Goal: Task Accomplishment & Management: Manage account settings

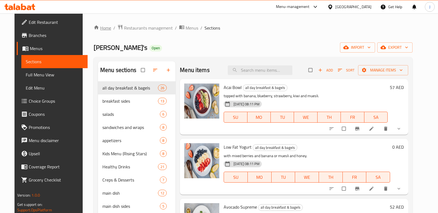
click at [94, 25] on link "Home" at bounding box center [103, 28] width 18 height 7
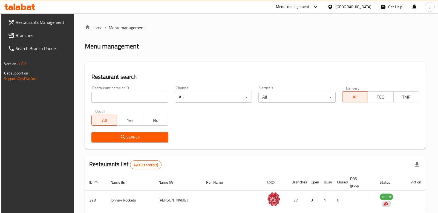
click at [129, 94] on input "search" at bounding box center [129, 97] width 77 height 11
click at [30, 37] on span "Branches" at bounding box center [43, 35] width 54 height 7
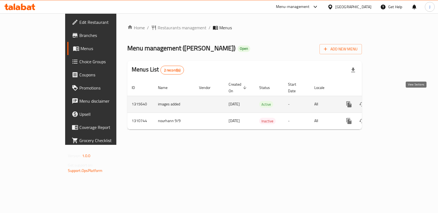
click at [395, 101] on link "enhanced table" at bounding box center [387, 104] width 13 height 13
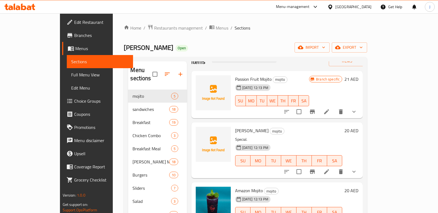
scroll to position [15, 0]
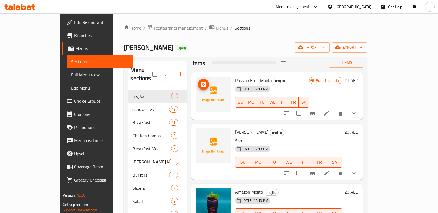
click at [196, 81] on img at bounding box center [213, 94] width 35 height 35
click at [202, 83] on circle "upload picture" at bounding box center [203, 84] width 2 height 2
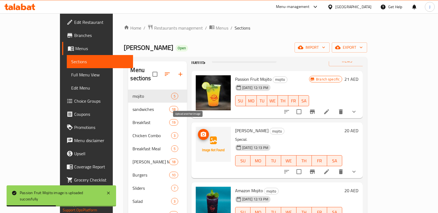
click at [200, 131] on icon "upload picture" at bounding box center [203, 134] width 7 height 7
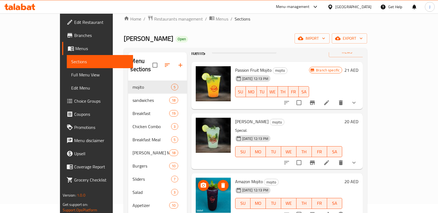
scroll to position [0, 0]
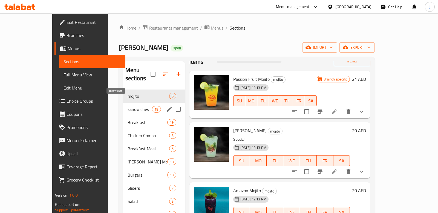
click at [127, 106] on span "sandwiches" at bounding box center [139, 109] width 25 height 7
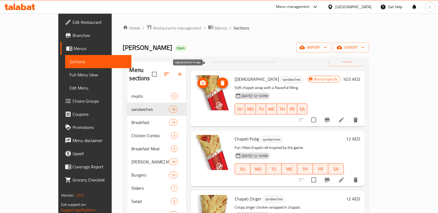
click at [197, 80] on span "upload picture" at bounding box center [202, 83] width 11 height 7
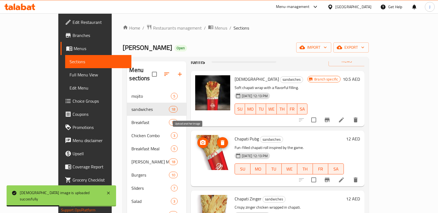
click at [200, 140] on icon "upload picture" at bounding box center [202, 142] width 5 height 5
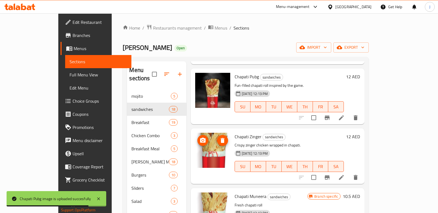
scroll to position [77, 0]
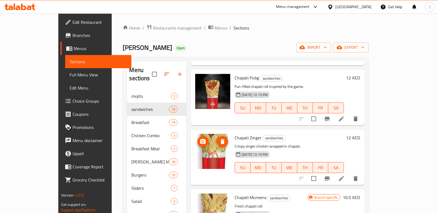
click at [199, 138] on icon "upload picture" at bounding box center [202, 141] width 7 height 7
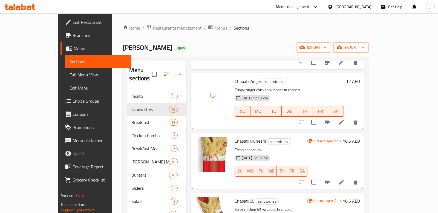
scroll to position [145, 0]
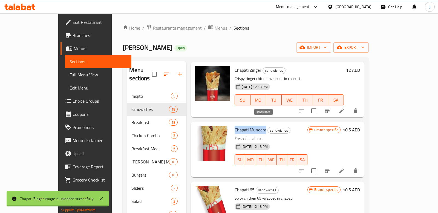
drag, startPoint x: 220, startPoint y: 121, endPoint x: 252, endPoint y: 124, distance: 31.6
click at [252, 126] on h6 "Chapati Muneera sandwiches" at bounding box center [270, 130] width 73 height 8
copy span "Chapati Muneera"
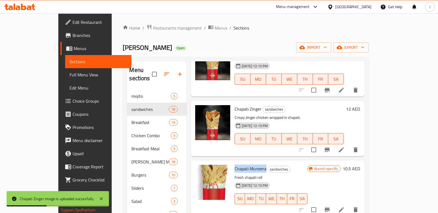
scroll to position [107, 0]
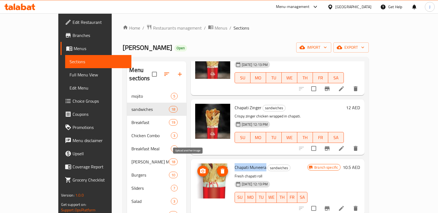
click at [202, 170] on circle "upload picture" at bounding box center [203, 171] width 2 height 2
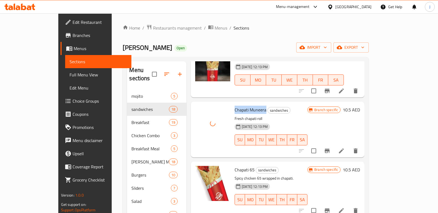
scroll to position [203, 0]
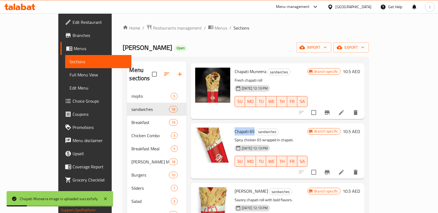
drag, startPoint x: 220, startPoint y: 124, endPoint x: 239, endPoint y: 124, distance: 18.6
click at [239, 127] on span "Chapati 65" at bounding box center [244, 131] width 20 height 8
copy span "Chapati 65"
click at [199, 132] on icon "upload picture" at bounding box center [202, 135] width 7 height 7
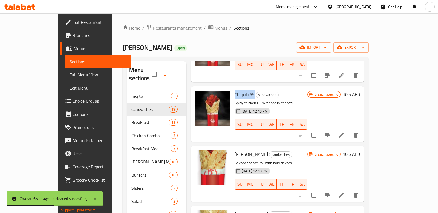
scroll to position [243, 0]
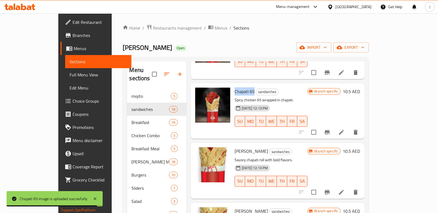
drag, startPoint x: 220, startPoint y: 142, endPoint x: 248, endPoint y: 145, distance: 28.9
click at [248, 147] on h6 "Chapati Ashkari sandwiches" at bounding box center [270, 151] width 73 height 8
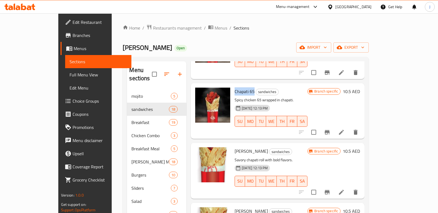
copy span "[PERSON_NAME]"
click at [197, 152] on span "upload picture" at bounding box center [202, 155] width 11 height 7
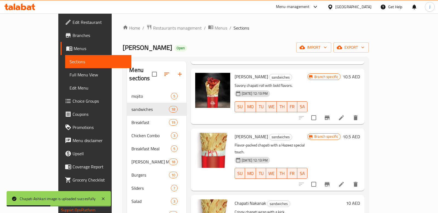
scroll to position [318, 0]
click at [200, 137] on icon "upload picture" at bounding box center [202, 139] width 5 height 5
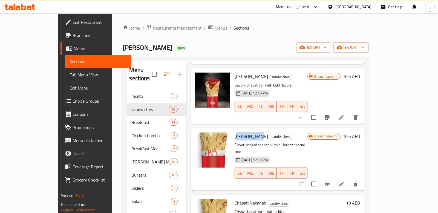
drag, startPoint x: 221, startPoint y: 128, endPoint x: 242, endPoint y: 129, distance: 21.1
click at [242, 132] on span "[PERSON_NAME]" at bounding box center [250, 136] width 33 height 8
drag, startPoint x: 221, startPoint y: 127, endPoint x: 250, endPoint y: 130, distance: 29.1
click at [250, 132] on h6 "Chapati Hazeez sandwiches" at bounding box center [270, 136] width 73 height 8
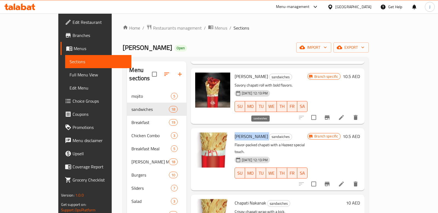
copy h6 "[PERSON_NAME]"
click at [199, 137] on icon "upload picture" at bounding box center [202, 140] width 7 height 7
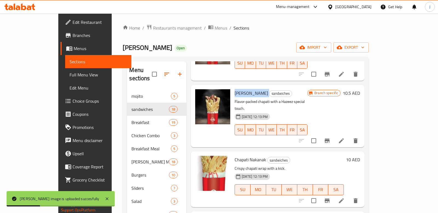
scroll to position [375, 0]
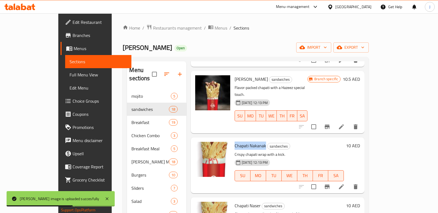
drag, startPoint x: 220, startPoint y: 130, endPoint x: 250, endPoint y: 133, distance: 29.7
click at [250, 141] on span "Chapati Nakanak" at bounding box center [249, 145] width 31 height 8
copy span "Chapati Nakanak"
click at [199, 146] on icon "upload picture" at bounding box center [202, 149] width 7 height 7
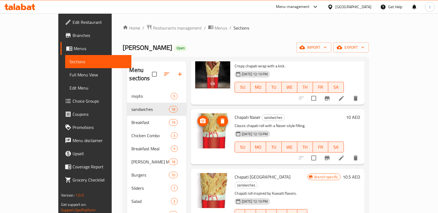
scroll to position [451, 0]
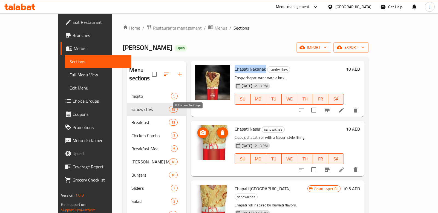
click at [199, 129] on icon "upload picture" at bounding box center [202, 132] width 7 height 7
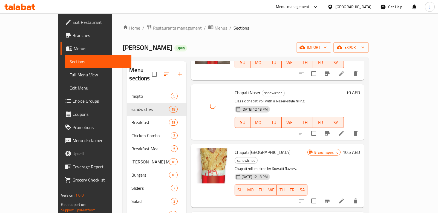
scroll to position [489, 0]
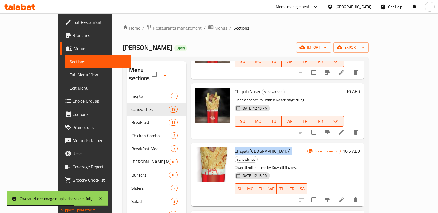
drag, startPoint x: 221, startPoint y: 134, endPoint x: 248, endPoint y: 138, distance: 27.7
click at [248, 147] on h6 "Chapati Kuwait sandwiches" at bounding box center [270, 154] width 73 height 15
copy h6 "Chapati [GEOGRAPHIC_DATA]"
click at [197, 152] on span "upload picture" at bounding box center [202, 155] width 11 height 7
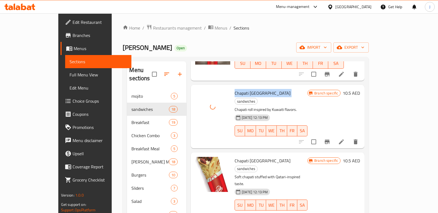
scroll to position [547, 0]
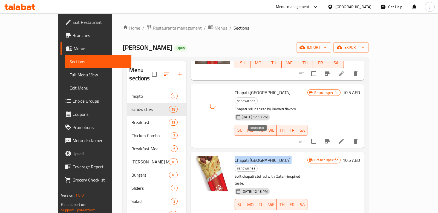
drag, startPoint x: 220, startPoint y: 136, endPoint x: 247, endPoint y: 138, distance: 26.6
click at [247, 156] on h6 "Chapati Qatar sandwiches" at bounding box center [270, 163] width 73 height 15
copy h6 "Chapati [GEOGRAPHIC_DATA]"
click at [202, 163] on circle "upload picture" at bounding box center [203, 164] width 2 height 2
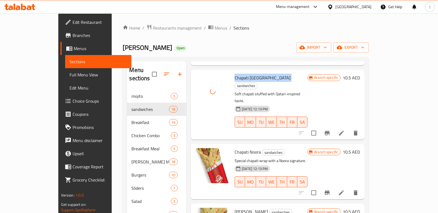
scroll to position [630, 0]
drag, startPoint x: 220, startPoint y: 113, endPoint x: 246, endPoint y: 116, distance: 26.2
click at [246, 148] on h6 "Chapati Noora sandwiches" at bounding box center [270, 152] width 73 height 8
copy span "Chapati Noora"
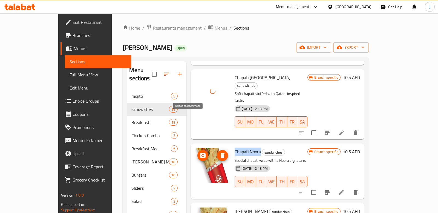
click at [200, 153] on icon "upload picture" at bounding box center [202, 155] width 5 height 5
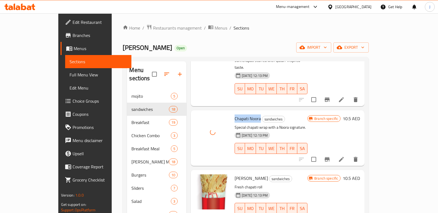
scroll to position [672, 0]
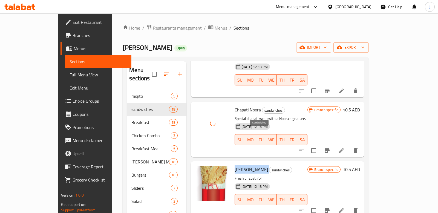
drag, startPoint x: 221, startPoint y: 133, endPoint x: 248, endPoint y: 135, distance: 27.6
click at [248, 165] on h6 "Chapati Palooli sandwiches" at bounding box center [270, 169] width 73 height 8
copy h6 "[PERSON_NAME]"
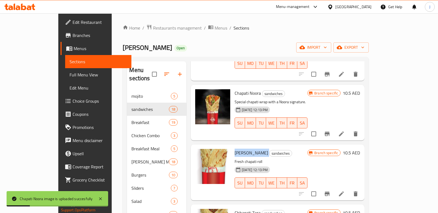
scroll to position [692, 0]
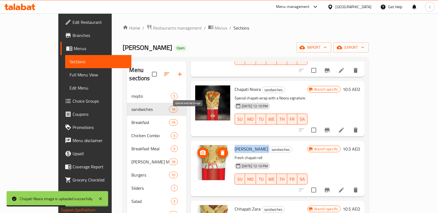
click at [199, 149] on icon "upload picture" at bounding box center [202, 152] width 7 height 7
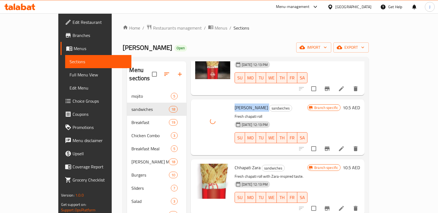
scroll to position [744, 0]
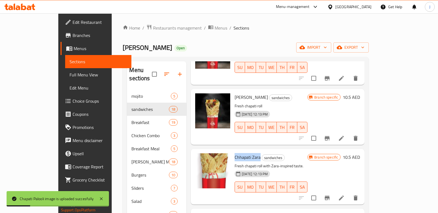
drag, startPoint x: 220, startPoint y: 118, endPoint x: 244, endPoint y: 121, distance: 24.7
click at [244, 153] on span "Chhapati Zara" at bounding box center [247, 157] width 26 height 8
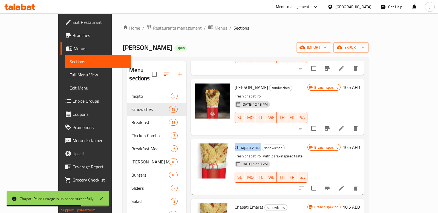
scroll to position [750, 0]
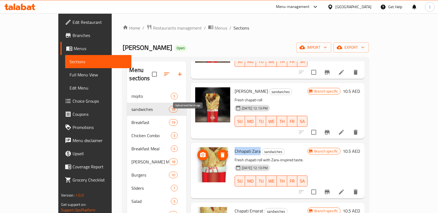
click at [199, 152] on icon "upload picture" at bounding box center [202, 155] width 7 height 7
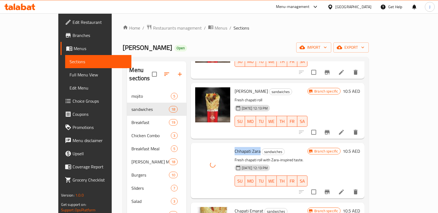
scroll to position [809, 0]
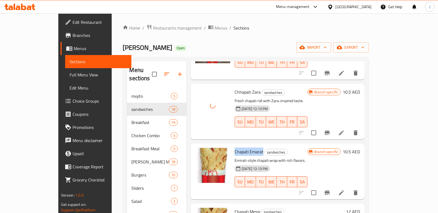
drag, startPoint x: 220, startPoint y: 112, endPoint x: 248, endPoint y: 115, distance: 28.1
click at [248, 148] on h6 "Chapati Emarat sandwiches" at bounding box center [270, 152] width 73 height 8
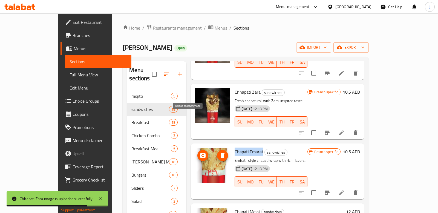
click at [200, 153] on icon "upload picture" at bounding box center [202, 155] width 5 height 5
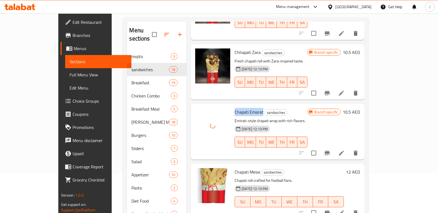
scroll to position [40, 0]
drag, startPoint x: 221, startPoint y: 134, endPoint x: 242, endPoint y: 135, distance: 21.1
click at [242, 167] on span "Chapati Messi" at bounding box center [246, 171] width 25 height 8
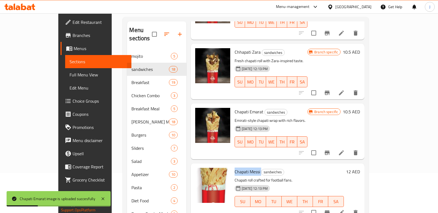
drag, startPoint x: 220, startPoint y: 133, endPoint x: 246, endPoint y: 135, distance: 25.8
click at [246, 168] on h6 "Chapati Messi sandwiches" at bounding box center [288, 172] width 109 height 8
click at [199, 172] on icon "upload picture" at bounding box center [202, 175] width 7 height 7
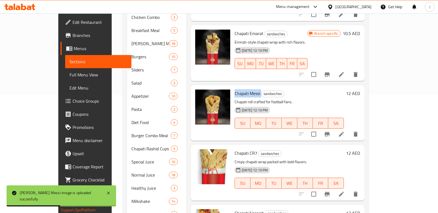
scroll to position [118, 0]
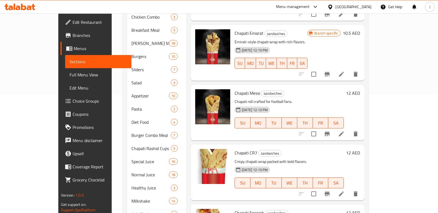
drag, startPoint x: 221, startPoint y: 114, endPoint x: 239, endPoint y: 117, distance: 18.5
click at [239, 148] on span "Chapati CR7" at bounding box center [245, 152] width 23 height 8
drag, startPoint x: 220, startPoint y: 113, endPoint x: 242, endPoint y: 116, distance: 22.0
click at [242, 149] on h6 "Chapati CR7 sandwiches" at bounding box center [288, 153] width 109 height 8
click at [202, 156] on circle "upload picture" at bounding box center [203, 157] width 2 height 2
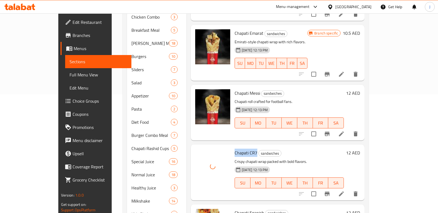
scroll to position [135, 0]
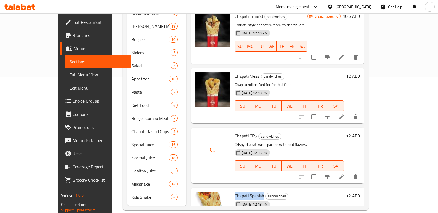
drag, startPoint x: 221, startPoint y: 157, endPoint x: 249, endPoint y: 160, distance: 28.3
click at [249, 191] on span "Chapati Spanish" at bounding box center [249, 195] width 30 height 8
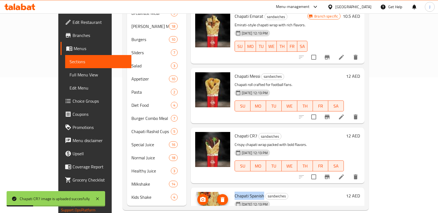
click at [200, 197] on icon "upload picture" at bounding box center [202, 199] width 5 height 5
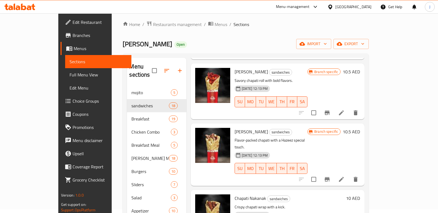
scroll to position [319, 0]
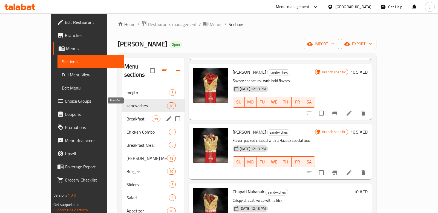
click at [126, 115] on span "Breakfast" at bounding box center [138, 118] width 25 height 7
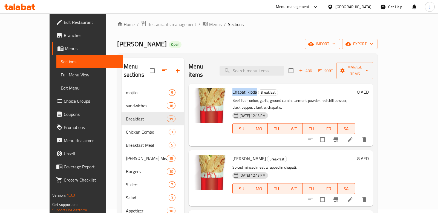
drag, startPoint x: 220, startPoint y: 83, endPoint x: 244, endPoint y: 86, distance: 24.4
click at [244, 88] on h6 "Chapati kibda Breakfast" at bounding box center [293, 92] width 122 height 8
click at [197, 92] on icon "upload picture" at bounding box center [200, 95] width 7 height 7
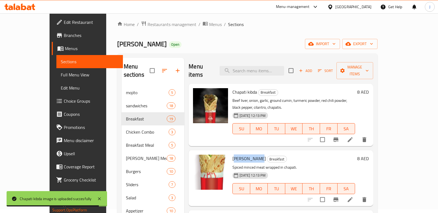
drag, startPoint x: 221, startPoint y: 143, endPoint x: 244, endPoint y: 145, distance: 22.8
click at [244, 154] on span "[PERSON_NAME]" at bounding box center [248, 158] width 33 height 8
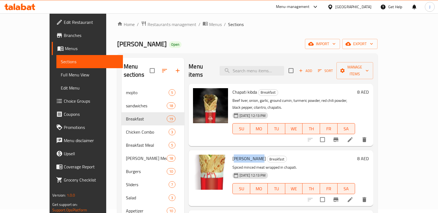
drag, startPoint x: 220, startPoint y: 144, endPoint x: 250, endPoint y: 144, distance: 30.1
click at [250, 155] on h6 "Chapati Kheema Breakfast" at bounding box center [293, 159] width 122 height 8
click at [197, 159] on icon "upload picture" at bounding box center [200, 162] width 7 height 7
click at [200, 161] on circle "upload picture" at bounding box center [201, 162] width 2 height 2
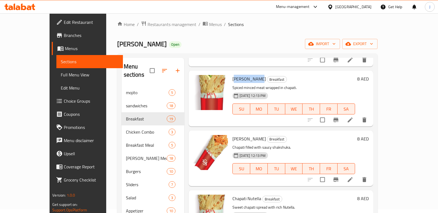
scroll to position [84, 0]
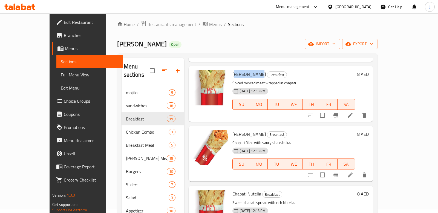
drag, startPoint x: 220, startPoint y: 118, endPoint x: 252, endPoint y: 118, distance: 32.8
click at [252, 130] on h6 "Chapati Sakshuka Breakfast" at bounding box center [293, 134] width 122 height 8
click at [193, 130] on img at bounding box center [210, 147] width 35 height 35
click at [197, 135] on icon "upload picture" at bounding box center [200, 138] width 7 height 7
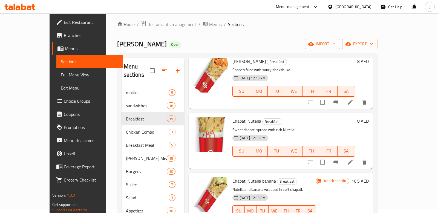
scroll to position [158, 0]
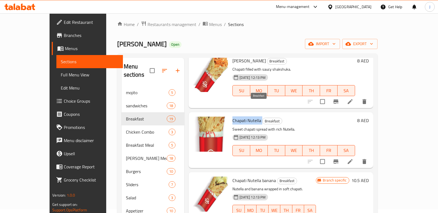
drag, startPoint x: 221, startPoint y: 105, endPoint x: 250, endPoint y: 106, distance: 29.6
click at [250, 116] on h6 "Chapati Nutella Breakfast" at bounding box center [293, 120] width 122 height 8
click at [197, 121] on icon "upload picture" at bounding box center [200, 124] width 7 height 7
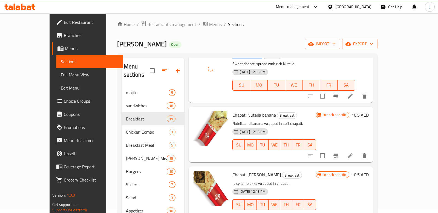
scroll to position [232, 0]
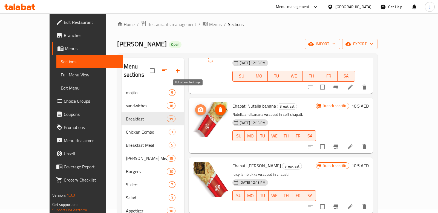
click at [198, 107] on icon "upload picture" at bounding box center [200, 109] width 5 height 5
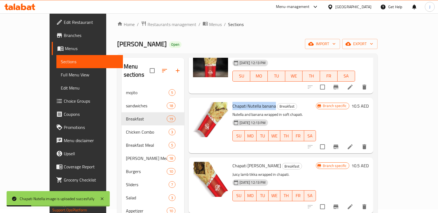
drag, startPoint x: 221, startPoint y: 91, endPoint x: 262, endPoint y: 94, distance: 41.1
click at [262, 102] on span "Chapati Nutella banana" at bounding box center [253, 106] width 43 height 8
click at [197, 106] on icon "upload picture" at bounding box center [200, 109] width 7 height 7
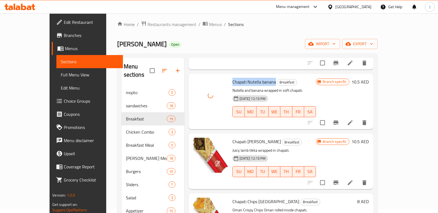
scroll to position [262, 0]
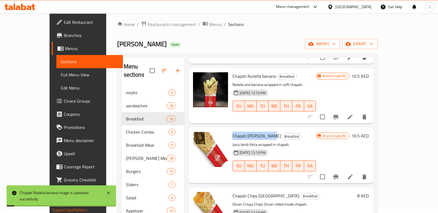
drag, startPoint x: 220, startPoint y: 120, endPoint x: 258, endPoint y: 124, distance: 38.2
click at [258, 132] on h6 "Chapati Tikka Laham Breakfast" at bounding box center [273, 136] width 83 height 8
click at [198, 137] on icon "upload picture" at bounding box center [200, 139] width 5 height 5
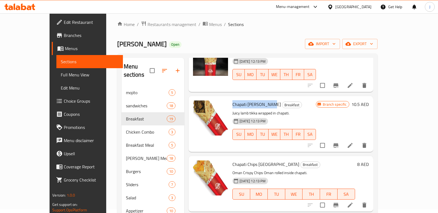
scroll to position [308, 0]
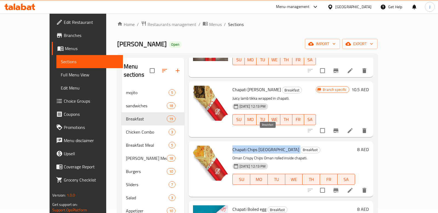
drag, startPoint x: 221, startPoint y: 132, endPoint x: 259, endPoint y: 133, distance: 38.6
click at [259, 145] on h6 "Chapati Chips Oman Breakfast" at bounding box center [293, 149] width 122 height 8
click at [195, 150] on span "upload picture" at bounding box center [200, 153] width 11 height 7
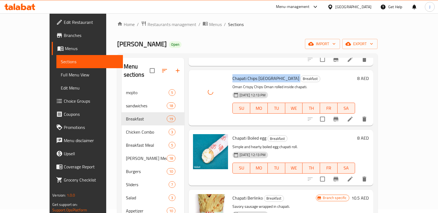
scroll to position [379, 0]
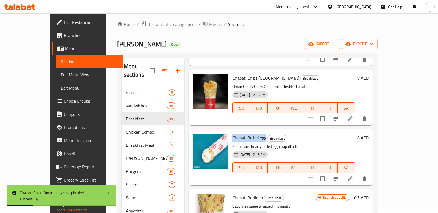
drag, startPoint x: 221, startPoint y: 123, endPoint x: 254, endPoint y: 125, distance: 33.4
click at [254, 134] on h6 "Chapati Boiled egg Breakfast" at bounding box center [293, 138] width 122 height 8
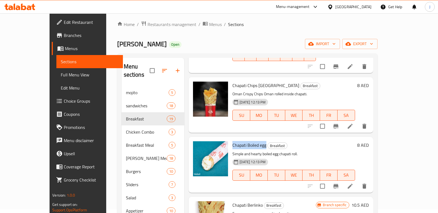
scroll to position [377, 0]
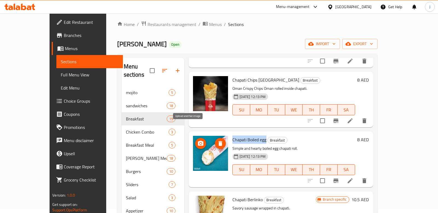
click at [198, 141] on icon "upload picture" at bounding box center [200, 143] width 5 height 5
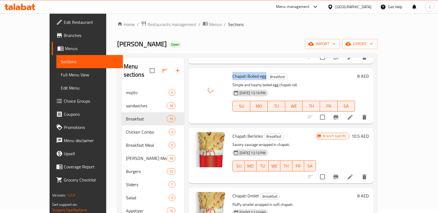
scroll to position [450, 0]
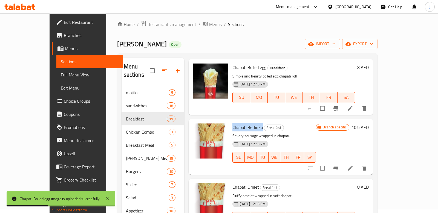
drag, startPoint x: 221, startPoint y: 110, endPoint x: 250, endPoint y: 112, distance: 29.3
click at [250, 123] on h6 "Chapati Berlinko Breakfast" at bounding box center [273, 127] width 83 height 8
click at [195, 126] on button "upload picture" at bounding box center [200, 131] width 11 height 11
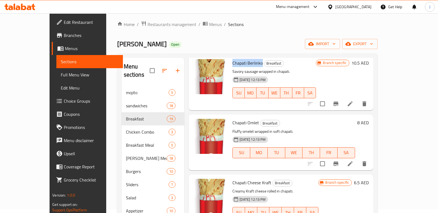
scroll to position [514, 0]
drag, startPoint x: 220, startPoint y: 107, endPoint x: 246, endPoint y: 108, distance: 26.3
click at [246, 118] on h6 "Chapati Omlet Breakfast" at bounding box center [293, 122] width 122 height 8
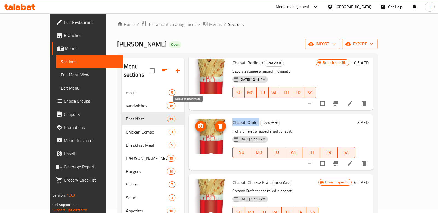
click at [198, 123] on icon "upload picture" at bounding box center [200, 125] width 5 height 5
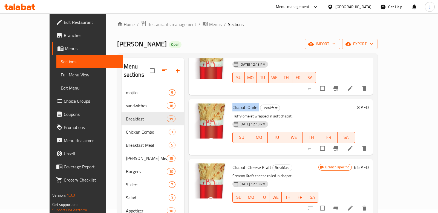
scroll to position [529, 0]
click at [238, 103] on span "Chapati Omlet" at bounding box center [245, 107] width 27 height 8
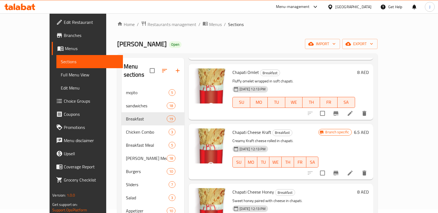
scroll to position [577, 0]
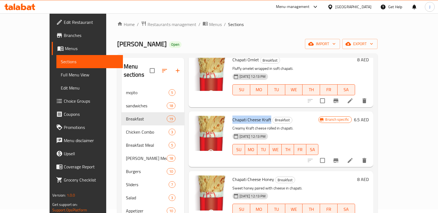
drag, startPoint x: 220, startPoint y: 104, endPoint x: 258, endPoint y: 107, distance: 38.5
click at [258, 116] on h6 "Chapati Cheese Kraft Breakfast" at bounding box center [275, 120] width 86 height 8
click at [198, 121] on icon "upload picture" at bounding box center [200, 123] width 5 height 5
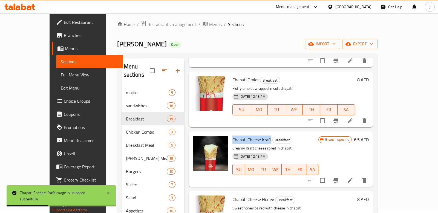
scroll to position [606, 0]
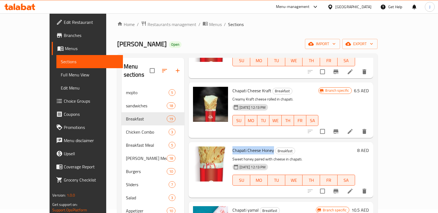
drag, startPoint x: 221, startPoint y: 133, endPoint x: 261, endPoint y: 135, distance: 40.3
click at [261, 146] on h6 "Chapati Cheese Honey Breakfast" at bounding box center [293, 150] width 122 height 8
click at [197, 151] on icon "upload picture" at bounding box center [200, 154] width 7 height 7
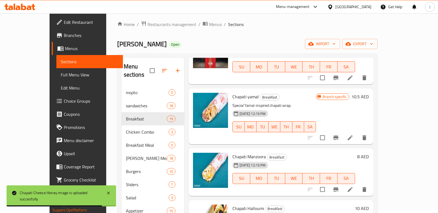
scroll to position [719, 0]
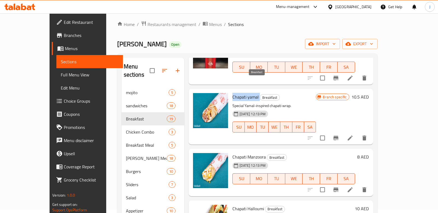
drag, startPoint x: 220, startPoint y: 81, endPoint x: 247, endPoint y: 83, distance: 26.3
click at [247, 93] on h6 "Chapati yamal Breakfast" at bounding box center [273, 97] width 83 height 8
click at [197, 97] on icon "upload picture" at bounding box center [200, 100] width 7 height 7
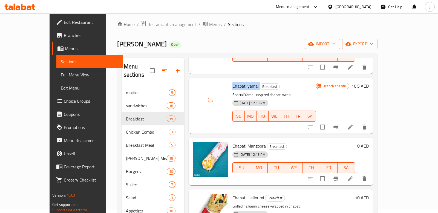
scroll to position [750, 0]
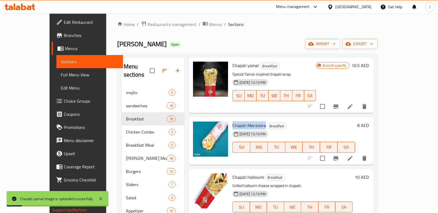
drag, startPoint x: 220, startPoint y: 108, endPoint x: 254, endPoint y: 111, distance: 33.2
click at [254, 121] on h6 "Chapati Manzoora Breakfast" at bounding box center [293, 125] width 122 height 8
click at [198, 126] on icon "upload picture" at bounding box center [200, 128] width 5 height 5
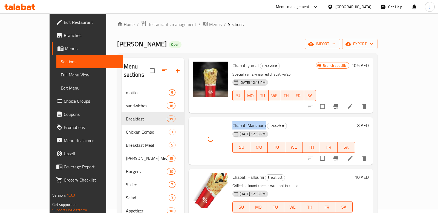
scroll to position [799, 0]
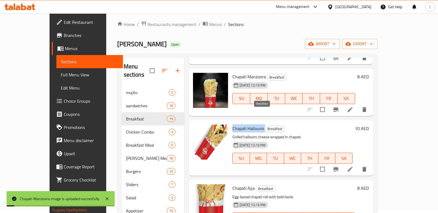
drag, startPoint x: 221, startPoint y: 113, endPoint x: 252, endPoint y: 113, distance: 30.9
click at [252, 124] on h6 "Chapati Halloumi Breakfast" at bounding box center [292, 128] width 120 height 8
click at [197, 129] on icon "upload picture" at bounding box center [200, 132] width 7 height 7
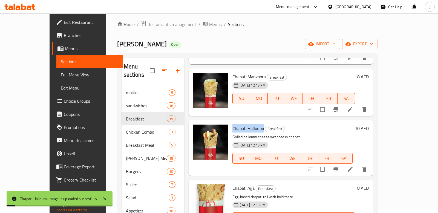
scroll to position [869, 0]
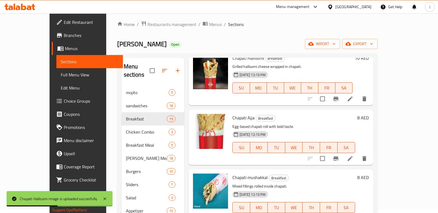
drag, startPoint x: 221, startPoint y: 102, endPoint x: 236, endPoint y: 103, distance: 14.8
click at [236, 113] on span "Chapati Ajja" at bounding box center [243, 117] width 22 height 8
drag, startPoint x: 220, startPoint y: 103, endPoint x: 243, endPoint y: 103, distance: 23.3
click at [243, 114] on h6 "Chapati Ajja Breakfast" at bounding box center [293, 118] width 122 height 8
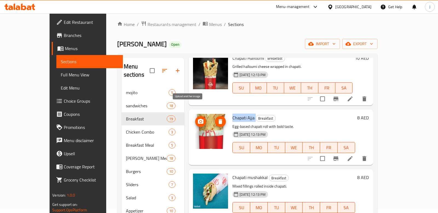
click at [198, 119] on icon "upload picture" at bounding box center [200, 121] width 5 height 5
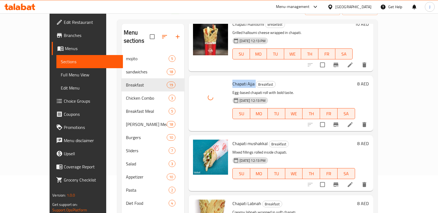
scroll to position [40, 0]
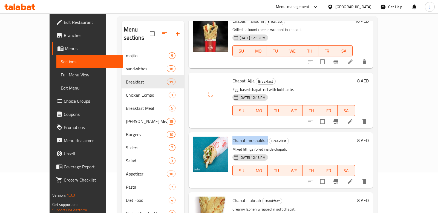
drag, startPoint x: 221, startPoint y: 126, endPoint x: 255, endPoint y: 128, distance: 34.8
click at [255, 136] on h6 "Chapati mushakkal Breakfast" at bounding box center [293, 140] width 122 height 8
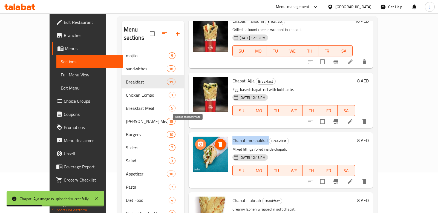
click at [200, 143] on circle "upload picture" at bounding box center [201, 144] width 2 height 2
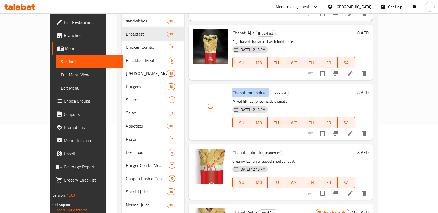
scroll to position [119, 0]
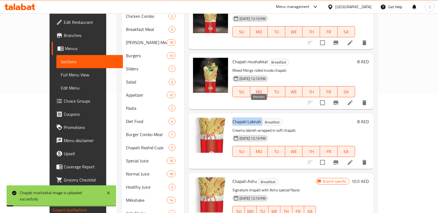
drag, startPoint x: 220, startPoint y: 106, endPoint x: 252, endPoint y: 106, distance: 31.2
click at [252, 118] on h6 "Chapati Labnah Breakfast" at bounding box center [293, 122] width 122 height 8
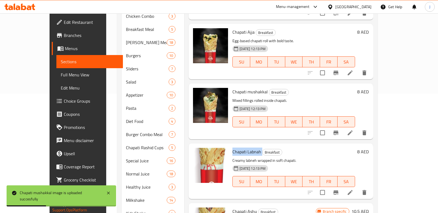
scroll to position [829, 0]
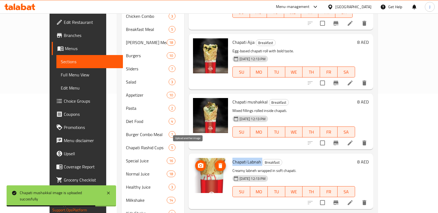
click at [200, 165] on circle "upload picture" at bounding box center [201, 166] width 2 height 2
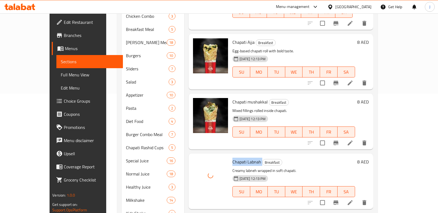
scroll to position [869, 0]
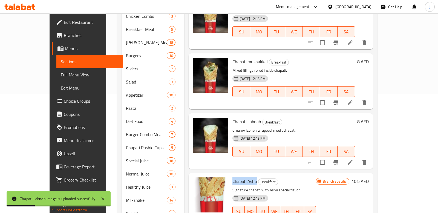
drag, startPoint x: 221, startPoint y: 166, endPoint x: 243, endPoint y: 167, distance: 22.4
click at [243, 177] on span "Chapati Ashu" at bounding box center [244, 181] width 25 height 8
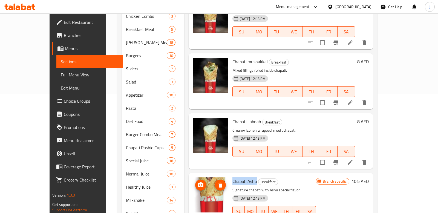
click at [198, 182] on icon "upload picture" at bounding box center [200, 184] width 5 height 5
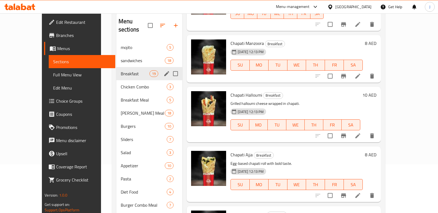
scroll to position [44, 0]
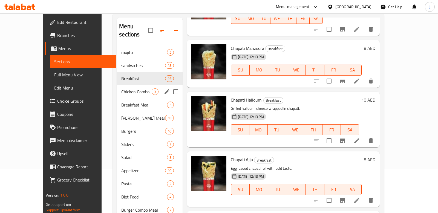
click at [117, 88] on div "Chicken Combo 3" at bounding box center [150, 91] width 66 height 13
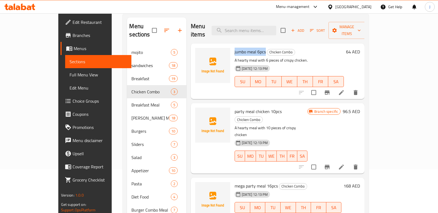
drag, startPoint x: 220, startPoint y: 45, endPoint x: 250, endPoint y: 45, distance: 30.9
click at [250, 48] on span "jumbo meal 6pcs" at bounding box center [249, 52] width 31 height 8
click at [202, 55] on circle "upload picture" at bounding box center [203, 56] width 2 height 2
click at [195, 51] on img at bounding box center [212, 65] width 35 height 35
click at [199, 52] on icon "upload picture" at bounding box center [202, 55] width 7 height 7
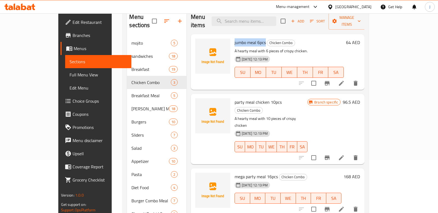
scroll to position [55, 0]
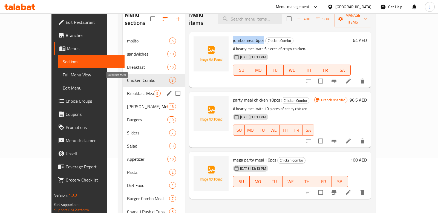
click at [127, 90] on span "Breakfast Meal" at bounding box center [140, 93] width 27 height 7
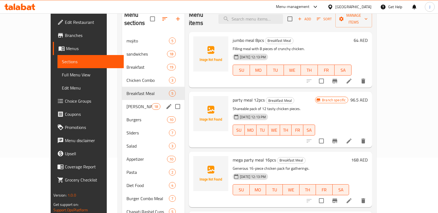
click at [126, 103] on span "[PERSON_NAME] Meal" at bounding box center [138, 106] width 25 height 7
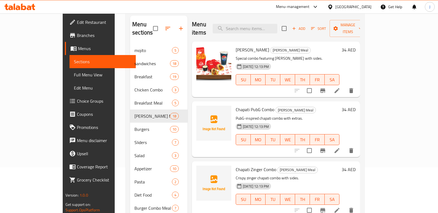
scroll to position [34, 0]
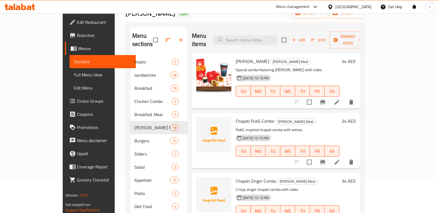
drag, startPoint x: 219, startPoint y: 53, endPoint x: 260, endPoint y: 56, distance: 40.3
click at [260, 56] on div "Chapati [PERSON_NAME] Combo [PERSON_NAME] Combo Meal Special combo featuring [P…" at bounding box center [287, 80] width 108 height 51
click at [201, 62] on icon "upload picture" at bounding box center [203, 64] width 5 height 5
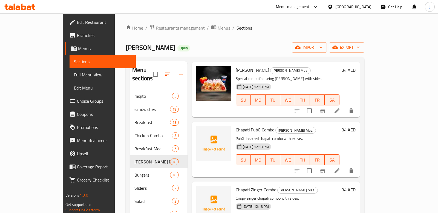
scroll to position [28, 0]
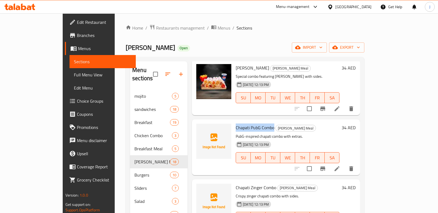
drag, startPoint x: 220, startPoint y: 118, endPoint x: 258, endPoint y: 123, distance: 37.7
click at [258, 123] on span "Chapati PubG Combo" at bounding box center [254, 127] width 39 height 8
click at [203, 130] on circle "upload picture" at bounding box center [204, 131] width 2 height 2
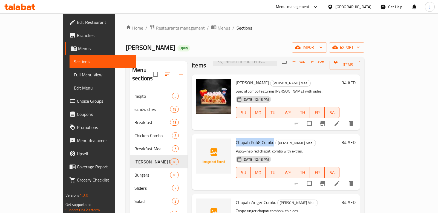
scroll to position [6, 0]
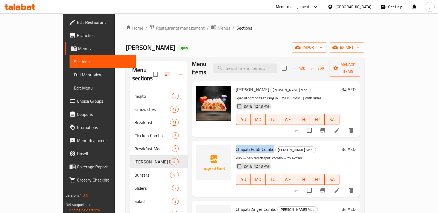
click at [235, 145] on span "Chapati PubG Combo" at bounding box center [254, 149] width 39 height 8
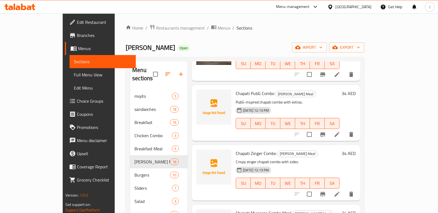
scroll to position [62, 0]
drag, startPoint x: 221, startPoint y: 145, endPoint x: 261, endPoint y: 147, distance: 40.0
click at [261, 149] on h6 "Chapati Zinger [PERSON_NAME] Combo Meal" at bounding box center [287, 153] width 104 height 8
click at [200, 153] on icon "upload picture" at bounding box center [203, 156] width 7 height 7
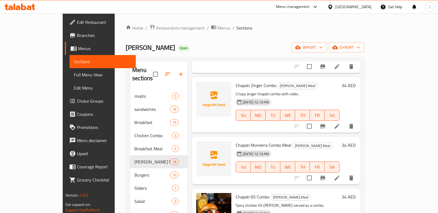
click at [233, 139] on div "Chapati Muneera Combo Meal Rashid Combo Meal [DATE] 12:13 PM SU MO TU WE TH FR …" at bounding box center [287, 160] width 108 height 43
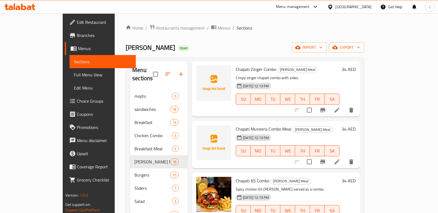
drag, startPoint x: 221, startPoint y: 120, endPoint x: 267, endPoint y: 121, distance: 46.2
click at [267, 125] on span "Chapati Muneera Combo Meal" at bounding box center [263, 129] width 56 height 8
drag, startPoint x: 220, startPoint y: 120, endPoint x: 276, endPoint y: 120, distance: 56.6
click at [276, 125] on h6 "Chapati Muneera Combo Meal [PERSON_NAME]" at bounding box center [287, 129] width 104 height 8
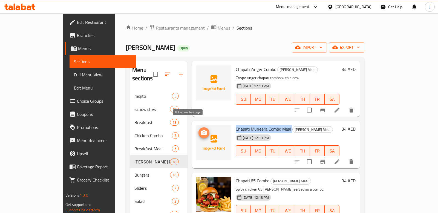
click at [200, 129] on icon "upload picture" at bounding box center [203, 132] width 7 height 7
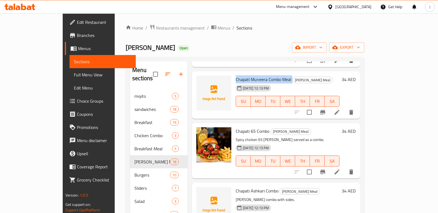
scroll to position [196, 0]
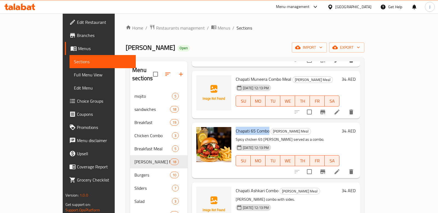
drag, startPoint x: 221, startPoint y: 121, endPoint x: 253, endPoint y: 123, distance: 32.6
click at [253, 127] on h6 "Chapati 65 Combo [PERSON_NAME] Meal" at bounding box center [287, 131] width 104 height 8
click at [201, 132] on icon "upload picture" at bounding box center [203, 134] width 5 height 5
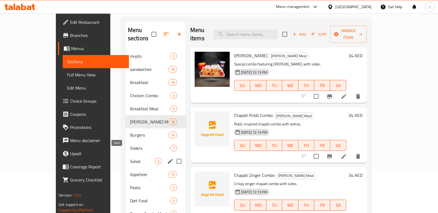
scroll to position [42, 0]
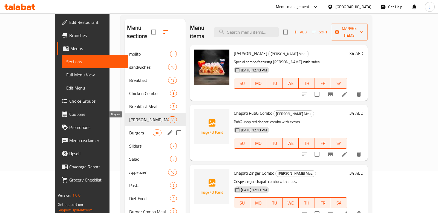
click at [129, 129] on span "Burgers" at bounding box center [140, 132] width 23 height 7
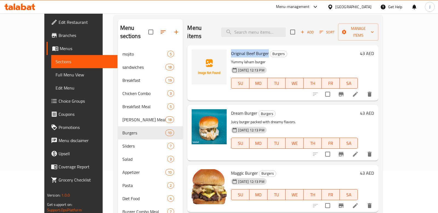
drag, startPoint x: 220, startPoint y: 43, endPoint x: 257, endPoint y: 45, distance: 37.2
click at [257, 49] on h6 "Original Beef Burger Burgers" at bounding box center [294, 53] width 127 height 8
click at [196, 54] on icon "upload picture" at bounding box center [199, 57] width 7 height 7
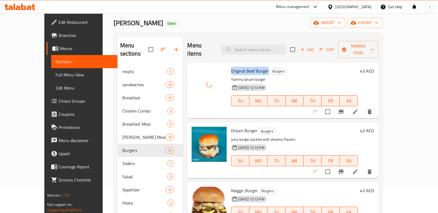
scroll to position [22, 0]
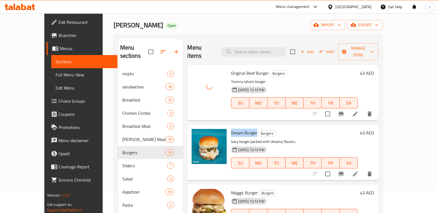
drag, startPoint x: 220, startPoint y: 123, endPoint x: 245, endPoint y: 124, distance: 25.4
click at [245, 129] on span "Dream Burger" at bounding box center [244, 133] width 26 height 8
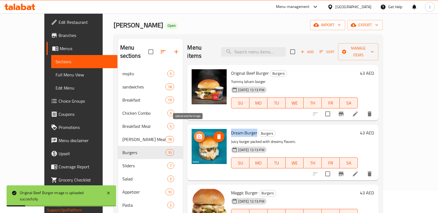
click at [196, 133] on icon "upload picture" at bounding box center [199, 136] width 7 height 7
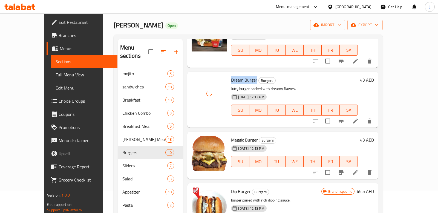
scroll to position [75, 0]
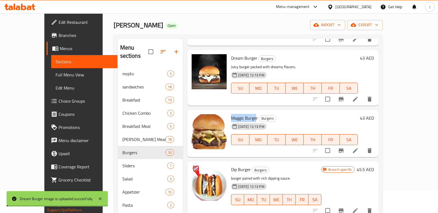
drag, startPoint x: 220, startPoint y: 108, endPoint x: 244, endPoint y: 109, distance: 24.4
click at [244, 114] on span "Maggic Burger" at bounding box center [244, 118] width 27 height 8
drag, startPoint x: 219, startPoint y: 108, endPoint x: 246, endPoint y: 109, distance: 27.1
click at [246, 112] on div "Maggic Burger Burgers [DATE] 12:13 PM SU MO TU WE TH FR SA" at bounding box center [294, 133] width 131 height 43
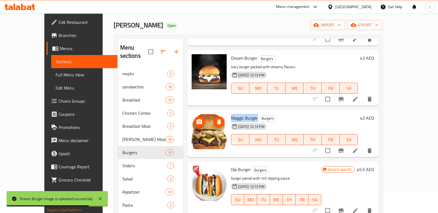
click at [196, 119] on icon "upload picture" at bounding box center [198, 121] width 5 height 5
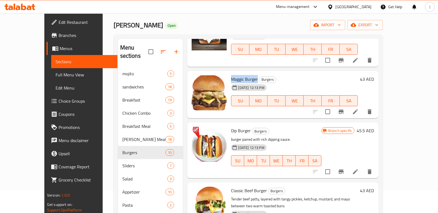
scroll to position [114, 0]
drag, startPoint x: 220, startPoint y: 122, endPoint x: 241, endPoint y: 122, distance: 20.5
click at [241, 126] on h6 "Dip Burger Burgers" at bounding box center [276, 130] width 90 height 8
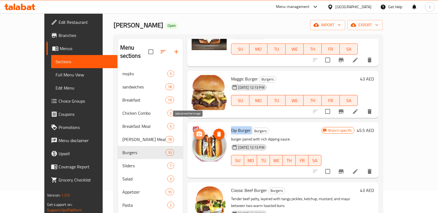
click at [194, 131] on span "upload picture" at bounding box center [199, 134] width 11 height 7
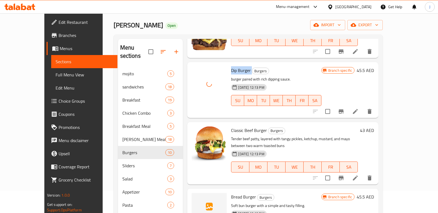
scroll to position [175, 0]
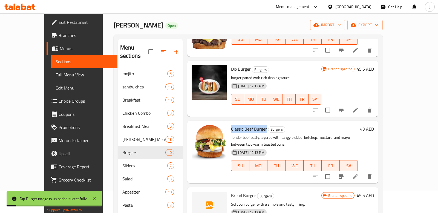
drag, startPoint x: 219, startPoint y: 119, endPoint x: 255, endPoint y: 120, distance: 35.8
click at [255, 123] on div "Classic Beef Burger Burgers Tender beef [PERSON_NAME], layered with tangy pickl…" at bounding box center [294, 152] width 131 height 58
click at [196, 129] on icon "upload picture" at bounding box center [199, 132] width 7 height 7
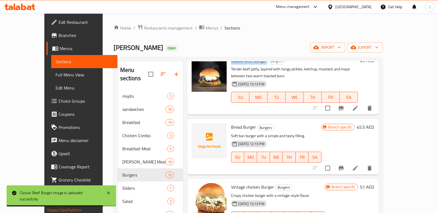
scroll to position [267, 0]
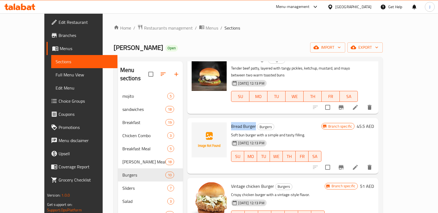
drag, startPoint x: 220, startPoint y: 109, endPoint x: 244, endPoint y: 112, distance: 24.5
click at [244, 122] on h6 "Bread Burger Burgers" at bounding box center [276, 126] width 90 height 8
click at [196, 127] on icon "upload picture" at bounding box center [198, 129] width 5 height 5
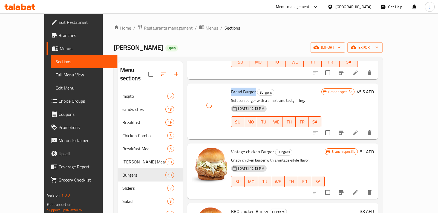
scroll to position [305, 0]
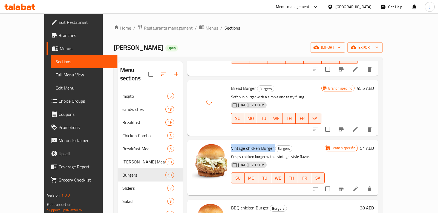
drag, startPoint x: 220, startPoint y: 133, endPoint x: 263, endPoint y: 136, distance: 42.8
click at [263, 144] on h6 "Vintage chicken Burger Burgers" at bounding box center [277, 148] width 93 height 8
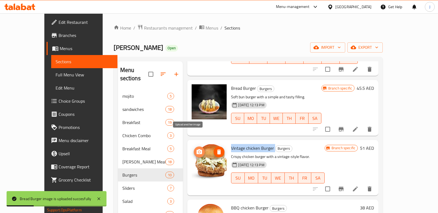
click at [196, 149] on icon "upload picture" at bounding box center [198, 151] width 5 height 5
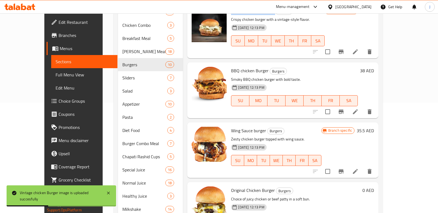
scroll to position [104, 0]
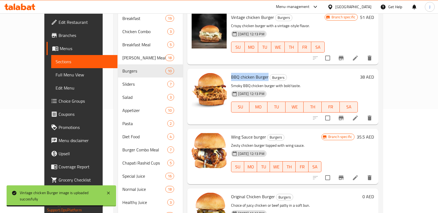
drag, startPoint x: 220, startPoint y: 61, endPoint x: 256, endPoint y: 62, distance: 35.6
click at [256, 73] on h6 "BBQ chicken Burger Burgers" at bounding box center [294, 77] width 127 height 8
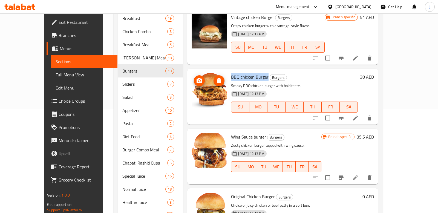
click at [196, 77] on icon "upload picture" at bounding box center [199, 80] width 7 height 7
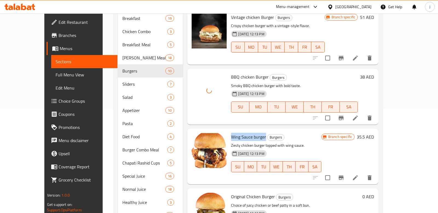
drag, startPoint x: 221, startPoint y: 120, endPoint x: 254, endPoint y: 123, distance: 33.3
click at [254, 133] on h6 "Wing Sauce burger Burgers" at bounding box center [276, 137] width 90 height 8
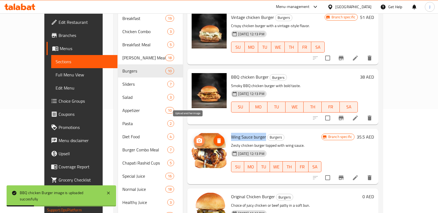
click at [196, 138] on icon "upload picture" at bounding box center [198, 140] width 5 height 5
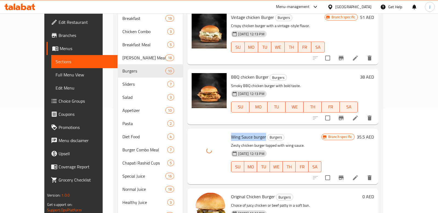
scroll to position [135, 0]
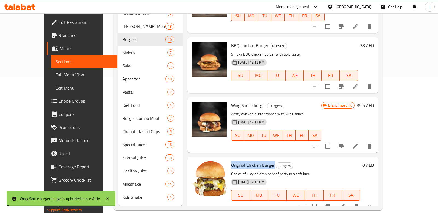
drag, startPoint x: 220, startPoint y: 148, endPoint x: 263, endPoint y: 151, distance: 42.5
click at [263, 161] on h6 "Original Chicken Burger Burgers" at bounding box center [295, 165] width 129 height 8
click at [196, 166] on icon "upload picture" at bounding box center [198, 168] width 5 height 5
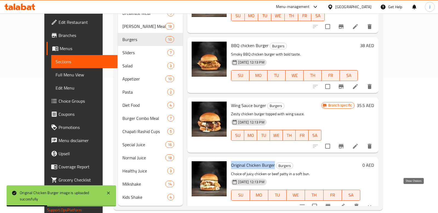
click at [371, 205] on icon "show more" at bounding box center [369, 206] width 3 height 2
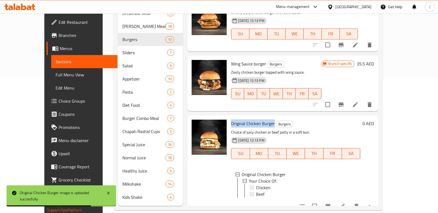
click at [372, 203] on icon "show more" at bounding box center [369, 206] width 7 height 7
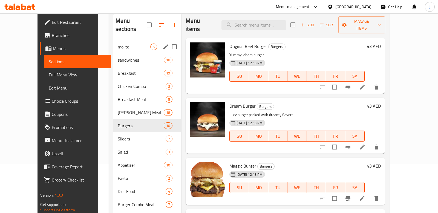
scroll to position [48, 0]
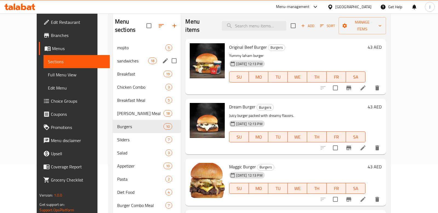
click at [116, 56] on div "sandwiches 18" at bounding box center [147, 60] width 68 height 13
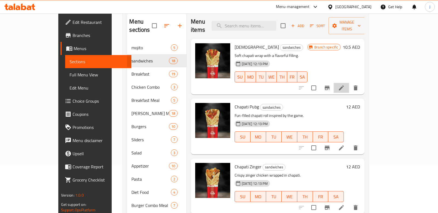
click at [349, 83] on li at bounding box center [340, 88] width 15 height 10
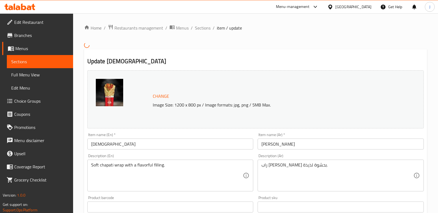
click at [37, 62] on span "Sections" at bounding box center [39, 61] width 57 height 7
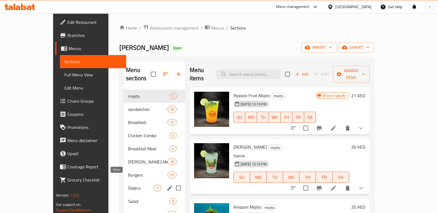
click at [128, 185] on span "Sliders" at bounding box center [141, 188] width 26 height 7
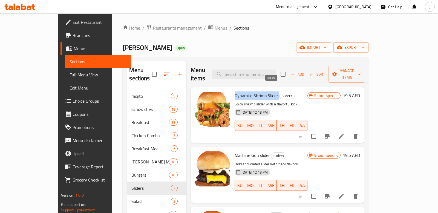
drag, startPoint x: 220, startPoint y: 88, endPoint x: 264, endPoint y: 89, distance: 44.0
click at [264, 92] on h6 "Dynamite Shrimp Slider Sliders" at bounding box center [270, 96] width 73 height 8
click at [197, 96] on span "upload picture" at bounding box center [202, 99] width 11 height 7
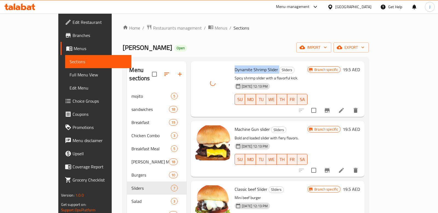
scroll to position [29, 0]
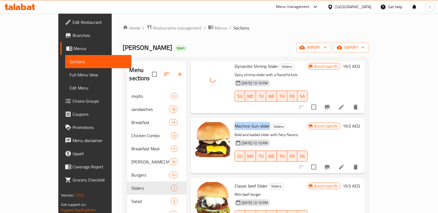
drag, startPoint x: 220, startPoint y: 118, endPoint x: 255, endPoint y: 121, distance: 34.8
click at [255, 122] on h6 "Machine Gun slider Sliders" at bounding box center [270, 126] width 73 height 8
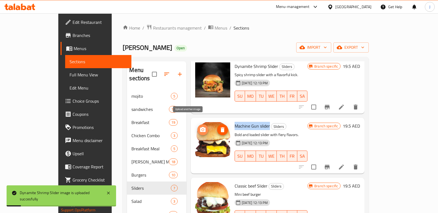
click at [202, 129] on circle "upload picture" at bounding box center [203, 130] width 2 height 2
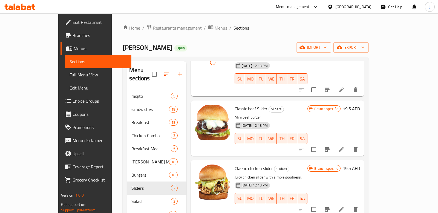
scroll to position [107, 0]
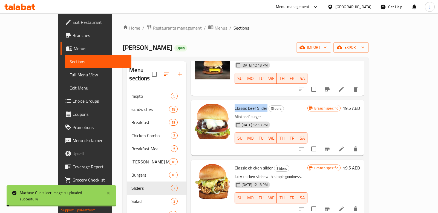
drag, startPoint x: 220, startPoint y: 99, endPoint x: 252, endPoint y: 101, distance: 32.1
click at [252, 104] on span "Classic beef Slider" at bounding box center [250, 108] width 33 height 8
click at [200, 109] on icon "upload picture" at bounding box center [202, 111] width 5 height 5
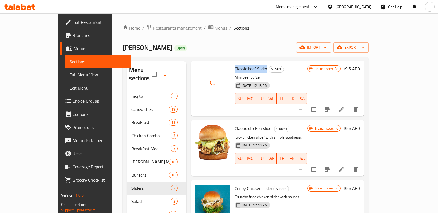
scroll to position [147, 0]
drag, startPoint x: 221, startPoint y: 119, endPoint x: 257, endPoint y: 121, distance: 36.1
click at [257, 124] on span "Classic chicken slider" at bounding box center [253, 128] width 38 height 8
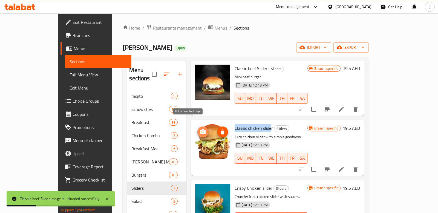
click at [199, 129] on icon "upload picture" at bounding box center [202, 132] width 7 height 7
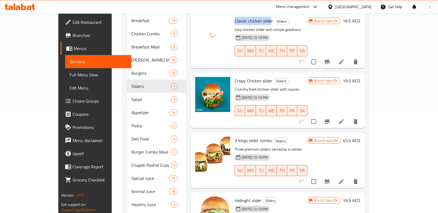
scroll to position [103, 0]
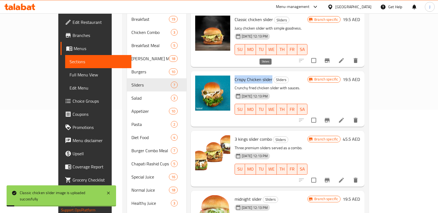
drag, startPoint x: 219, startPoint y: 70, endPoint x: 258, endPoint y: 71, distance: 38.3
click at [258, 73] on div "Crispy Chicken slider Sliders Crunchy fried chicken slider with sauces. [DATE] …" at bounding box center [270, 98] width 77 height 51
click at [200, 80] on icon "upload picture" at bounding box center [202, 82] width 5 height 5
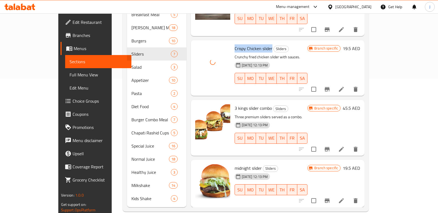
scroll to position [135, 0]
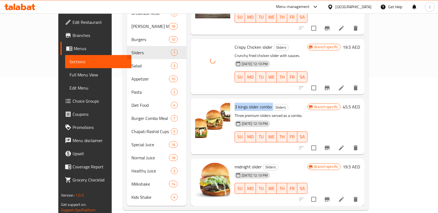
drag, startPoint x: 221, startPoint y: 98, endPoint x: 259, endPoint y: 100, distance: 38.6
click at [259, 103] on h6 "3 kings slider combo Sliders" at bounding box center [270, 107] width 73 height 8
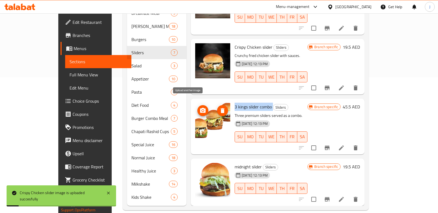
click at [200, 108] on icon "upload picture" at bounding box center [202, 110] width 5 height 5
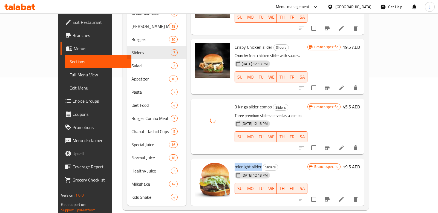
drag, startPoint x: 220, startPoint y: 158, endPoint x: 247, endPoint y: 158, distance: 27.1
click at [247, 163] on h6 "midnight slider Sliders" at bounding box center [270, 167] width 73 height 8
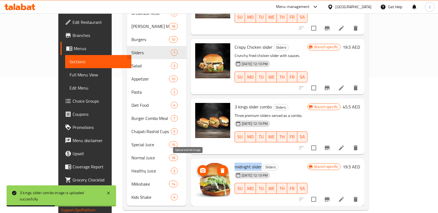
click at [199, 167] on icon "upload picture" at bounding box center [202, 170] width 7 height 7
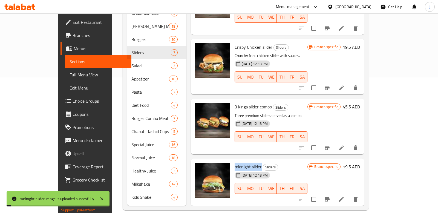
scroll to position [0, 0]
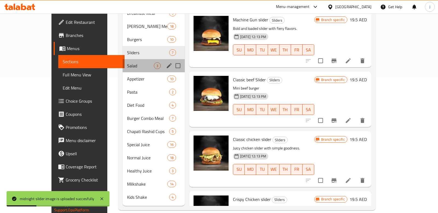
click at [123, 59] on div "Salad 3" at bounding box center [154, 65] width 62 height 13
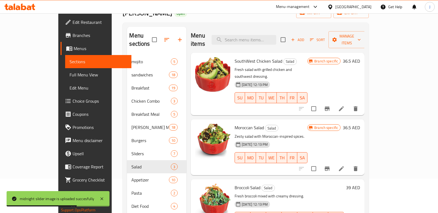
scroll to position [38, 0]
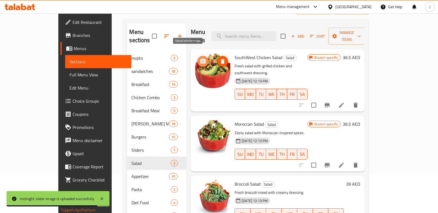
click at [200, 59] on icon "upload picture" at bounding box center [202, 61] width 5 height 5
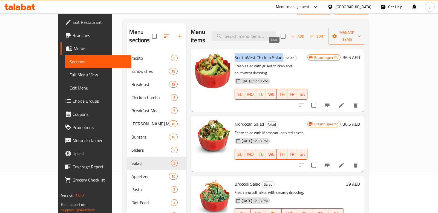
drag, startPoint x: 221, startPoint y: 49, endPoint x: 267, endPoint y: 50, distance: 46.5
click at [267, 54] on h6 "SouthWest Chicken Salad Salad" at bounding box center [270, 58] width 73 height 8
click at [197, 57] on button "upload picture" at bounding box center [202, 61] width 11 height 11
drag, startPoint x: 221, startPoint y: 108, endPoint x: 249, endPoint y: 109, distance: 27.6
click at [249, 120] on h6 "Moroccan Salad Salad" at bounding box center [270, 124] width 73 height 8
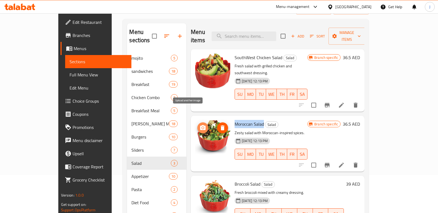
click at [199, 124] on icon "upload picture" at bounding box center [202, 127] width 7 height 7
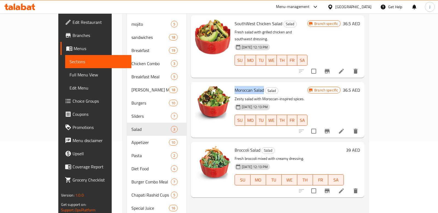
scroll to position [81, 0]
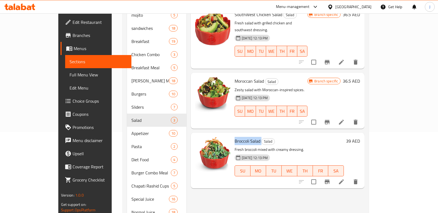
drag, startPoint x: 220, startPoint y: 126, endPoint x: 246, endPoint y: 126, distance: 25.7
click at [246, 137] on h6 "Broccoli Salad Salad" at bounding box center [288, 141] width 109 height 8
click at [199, 141] on icon "upload picture" at bounding box center [202, 144] width 7 height 7
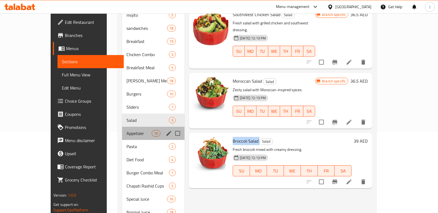
click at [122, 127] on div "Appetizer 10" at bounding box center [153, 133] width 62 height 13
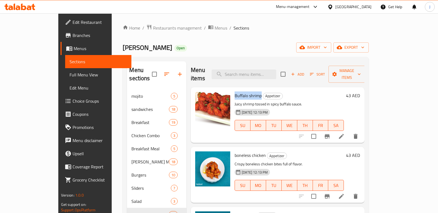
drag, startPoint x: 220, startPoint y: 88, endPoint x: 246, endPoint y: 90, distance: 26.7
click at [246, 91] on span "Buffalo shrimp" at bounding box center [247, 95] width 27 height 8
click at [330, 38] on div "Home / Restaurants management / Menus / Sections Chapati Rashid Open import exp…" at bounding box center [246, 184] width 246 height 321
drag, startPoint x: 220, startPoint y: 85, endPoint x: 248, endPoint y: 90, distance: 28.5
click at [248, 92] on h6 "Buffalo shrimp Appetizer" at bounding box center [288, 96] width 109 height 8
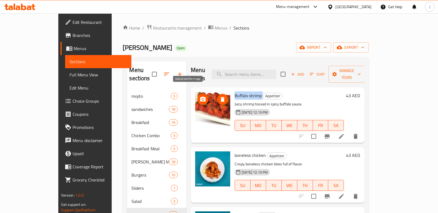
click at [200, 97] on icon "upload picture" at bounding box center [202, 99] width 5 height 5
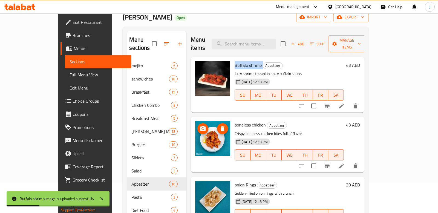
scroll to position [4, 0]
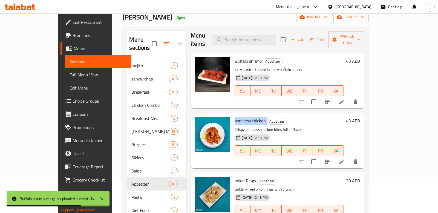
drag, startPoint x: 220, startPoint y: 112, endPoint x: 252, endPoint y: 112, distance: 32.3
click at [252, 117] on h6 "boneless chicken Appetizer" at bounding box center [288, 121] width 109 height 8
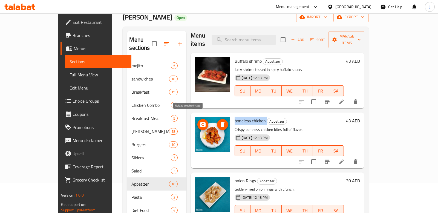
click at [200, 122] on icon "upload picture" at bounding box center [202, 124] width 5 height 5
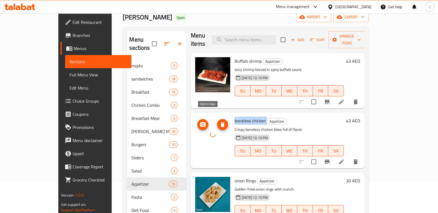
click at [219, 121] on icon "delete image" at bounding box center [222, 124] width 7 height 7
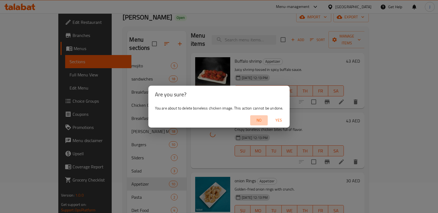
click at [261, 119] on span "No" at bounding box center [258, 120] width 13 height 7
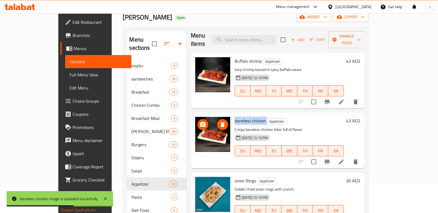
click at [202, 124] on circle "upload picture" at bounding box center [203, 125] width 2 height 2
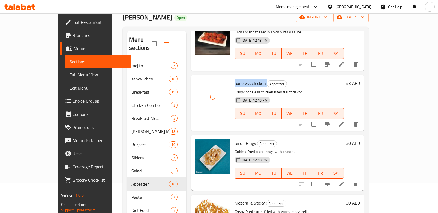
scroll to position [42, 0]
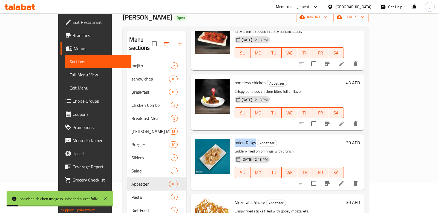
drag, startPoint x: 220, startPoint y: 135, endPoint x: 241, endPoint y: 135, distance: 20.8
click at [241, 138] on span "onion Rings" at bounding box center [244, 142] width 21 height 8
click at [202, 145] on circle "upload picture" at bounding box center [203, 146] width 2 height 2
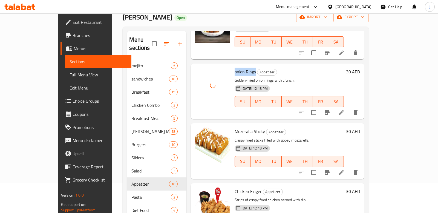
scroll to position [114, 0]
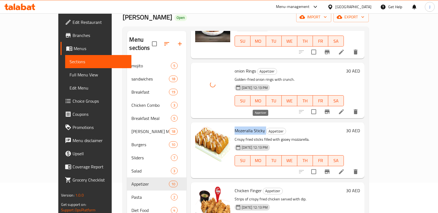
drag, startPoint x: 221, startPoint y: 121, endPoint x: 254, endPoint y: 121, distance: 33.1
click at [254, 127] on h6 "Mozeralla Sticky Appetizer" at bounding box center [288, 131] width 109 height 8
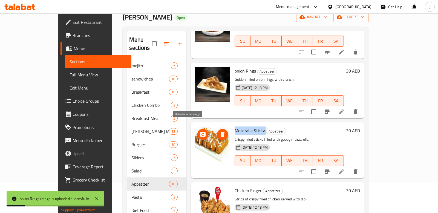
click at [200, 132] on icon "upload picture" at bounding box center [202, 134] width 5 height 5
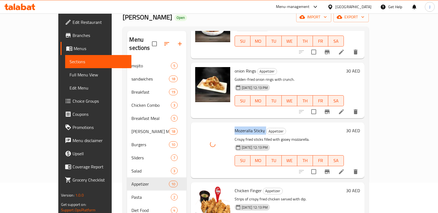
scroll to position [170, 0]
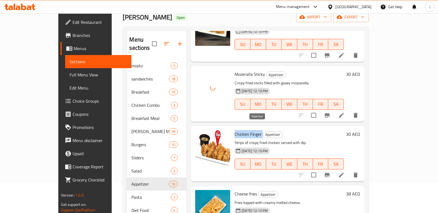
drag, startPoint x: 221, startPoint y: 126, endPoint x: 247, endPoint y: 126, distance: 26.8
click at [247, 130] on h6 "Chicken Finger Appetizer" at bounding box center [288, 134] width 109 height 8
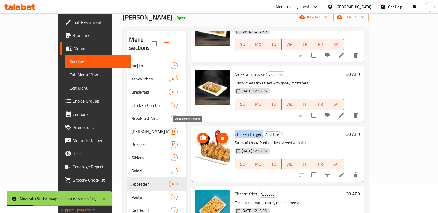
click at [200, 135] on icon "upload picture" at bounding box center [202, 137] width 5 height 5
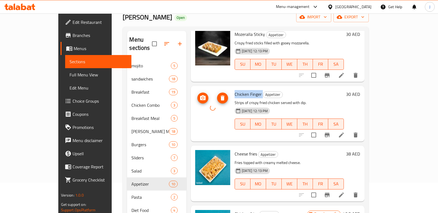
scroll to position [211, 0]
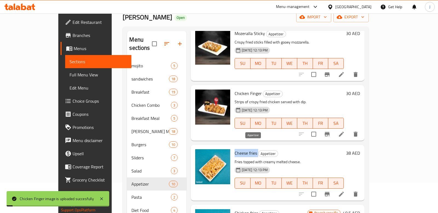
drag, startPoint x: 221, startPoint y: 145, endPoint x: 243, endPoint y: 145, distance: 22.4
click at [243, 149] on h6 "Cheese fries Appetizer" at bounding box center [288, 153] width 109 height 8
click at [200, 154] on icon "upload picture" at bounding box center [202, 156] width 5 height 5
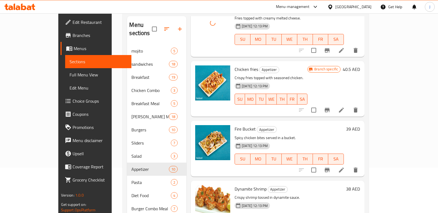
scroll to position [39, 0]
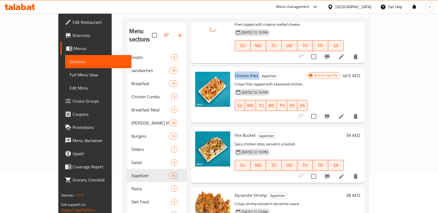
drag, startPoint x: 221, startPoint y: 69, endPoint x: 243, endPoint y: 69, distance: 22.7
click at [243, 72] on h6 "Chicken fries Appetizer" at bounding box center [270, 76] width 73 height 8
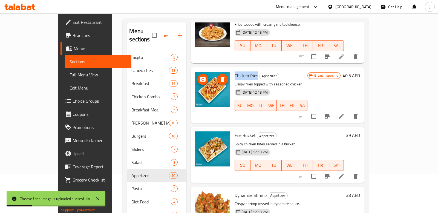
click at [199, 76] on icon "upload picture" at bounding box center [202, 79] width 7 height 7
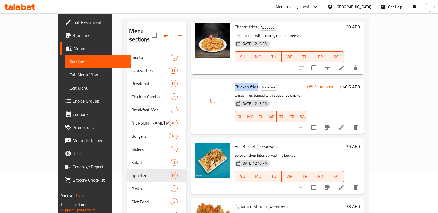
scroll to position [340, 0]
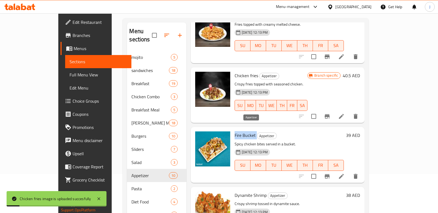
drag, startPoint x: 220, startPoint y: 128, endPoint x: 241, endPoint y: 128, distance: 20.8
click at [241, 131] on h6 "Fire Bucket Appetizer" at bounding box center [288, 135] width 109 height 8
click at [200, 136] on icon "upload picture" at bounding box center [202, 138] width 5 height 5
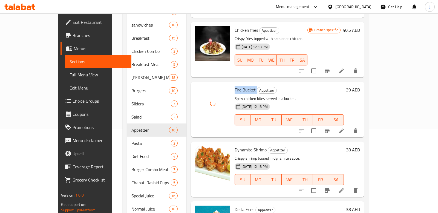
scroll to position [92, 0]
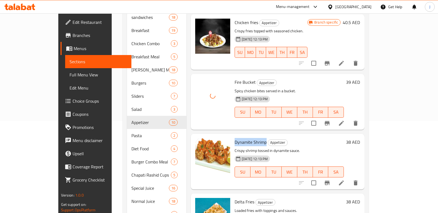
drag, startPoint x: 221, startPoint y: 134, endPoint x: 251, endPoint y: 136, distance: 30.7
click at [251, 138] on span "Dynamite Shrimp" at bounding box center [250, 142] width 32 height 8
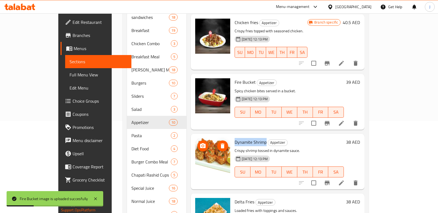
click at [199, 142] on icon "upload picture" at bounding box center [202, 145] width 7 height 7
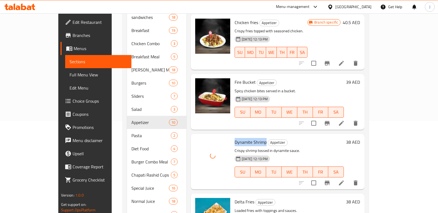
scroll to position [135, 0]
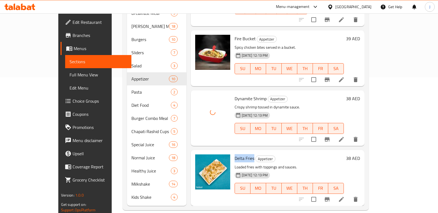
drag, startPoint x: 220, startPoint y: 150, endPoint x: 238, endPoint y: 150, distance: 18.6
click at [238, 154] on span "Delta Fries" at bounding box center [244, 158] width 20 height 8
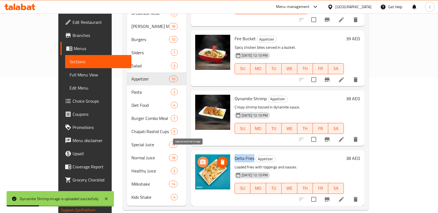
click at [197, 159] on span "upload picture" at bounding box center [202, 162] width 11 height 7
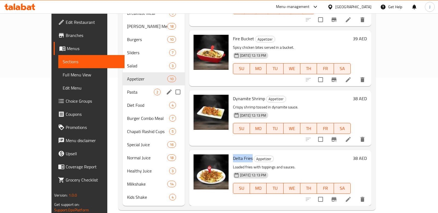
click at [135, 87] on div "Pasta 2" at bounding box center [154, 91] width 62 height 13
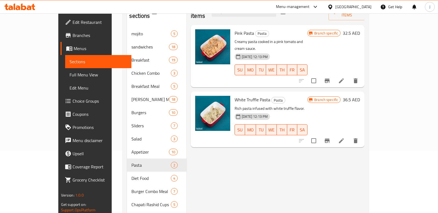
scroll to position [62, 0]
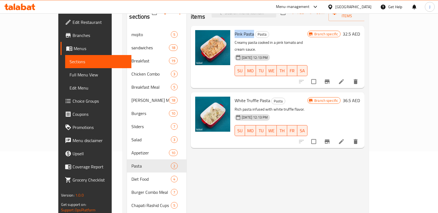
drag, startPoint x: 219, startPoint y: 27, endPoint x: 240, endPoint y: 27, distance: 20.2
click at [240, 28] on div "Pink Pasta Pasta Creamy pasta cooked in a pink tomato and cream sauce. [DATE] 1…" at bounding box center [270, 57] width 77 height 58
click at [199, 34] on icon "upload picture" at bounding box center [202, 37] width 7 height 7
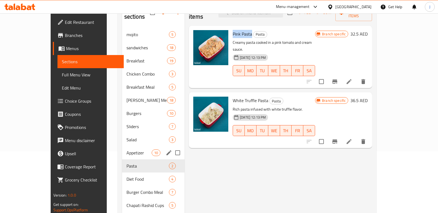
scroll to position [74, 0]
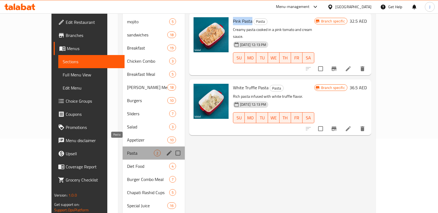
click at [127, 150] on span "Pasta" at bounding box center [140, 153] width 27 height 7
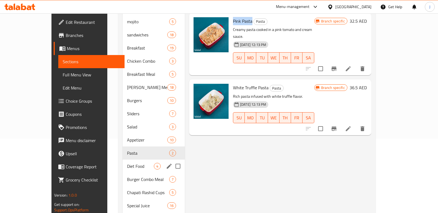
click at [123, 162] on div "Diet Food 4" at bounding box center [154, 165] width 62 height 13
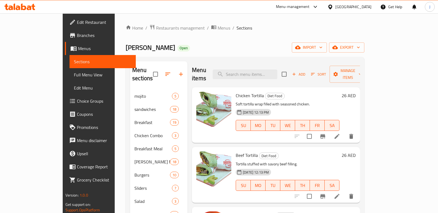
drag, startPoint x: 221, startPoint y: 86, endPoint x: 241, endPoint y: 89, distance: 20.2
click at [241, 91] on span "Chicken Tortilla" at bounding box center [249, 95] width 28 height 8
drag, startPoint x: 220, startPoint y: 87, endPoint x: 249, endPoint y: 89, distance: 28.5
click at [249, 92] on h6 "Chicken Tortilla Diet Food" at bounding box center [287, 96] width 104 height 8
click at [201, 97] on icon "upload picture" at bounding box center [203, 99] width 5 height 5
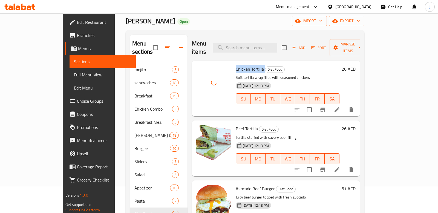
scroll to position [32, 0]
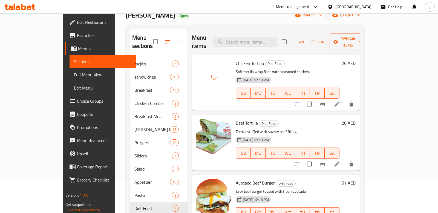
click at [235, 128] on p "Tortilla stuffed with savory beef filling." at bounding box center [287, 131] width 104 height 7
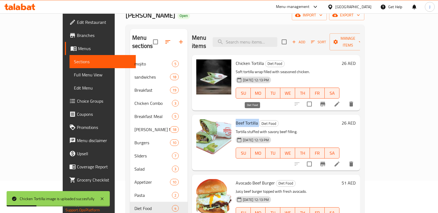
drag, startPoint x: 220, startPoint y: 115, endPoint x: 243, endPoint y: 116, distance: 22.5
click at [243, 119] on h6 "Beef Tortilla Diet Food" at bounding box center [287, 123] width 104 height 8
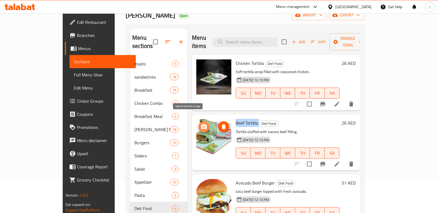
click at [198, 123] on span "upload picture" at bounding box center [203, 126] width 11 height 7
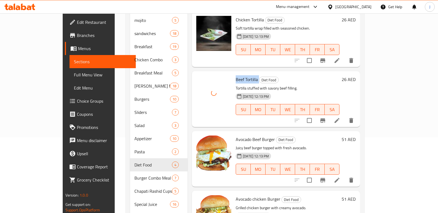
scroll to position [83, 0]
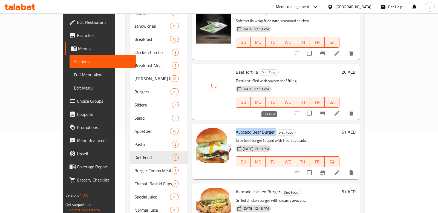
drag, startPoint x: 221, startPoint y: 124, endPoint x: 260, endPoint y: 126, distance: 39.2
click at [260, 128] on h6 "Avocado Beef Burger Diet Food" at bounding box center [287, 132] width 104 height 8
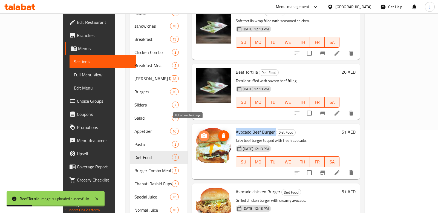
click at [201, 133] on icon "upload picture" at bounding box center [203, 135] width 5 height 5
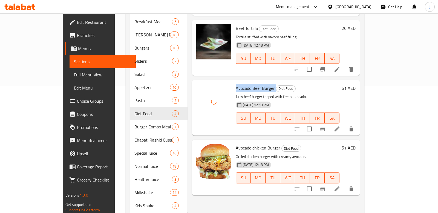
scroll to position [135, 0]
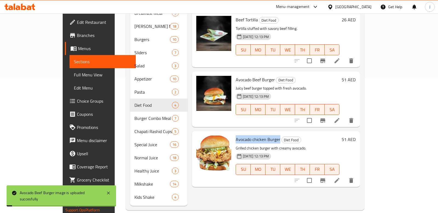
drag, startPoint x: 220, startPoint y: 132, endPoint x: 263, endPoint y: 132, distance: 42.7
click at [263, 135] on span "Avocado chicken Burger" at bounding box center [257, 139] width 45 height 8
click at [201, 140] on icon "upload picture" at bounding box center [203, 142] width 5 height 5
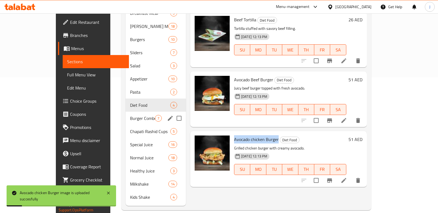
click at [126, 115] on div "Burger Combo Meal 7" at bounding box center [156, 118] width 60 height 13
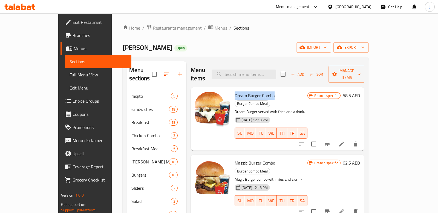
drag, startPoint x: 220, startPoint y: 87, endPoint x: 260, endPoint y: 90, distance: 40.3
click at [260, 92] on h6 "Dream Burger Combo Burger Combo Meal" at bounding box center [270, 99] width 73 height 15
click at [197, 96] on span "upload picture" at bounding box center [202, 99] width 11 height 7
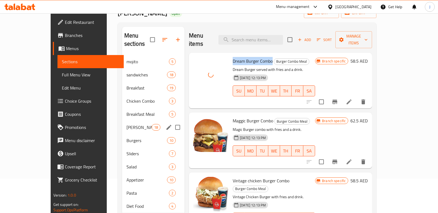
scroll to position [37, 0]
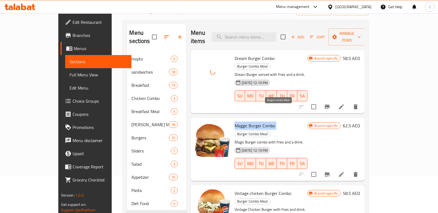
drag, startPoint x: 220, startPoint y: 108, endPoint x: 261, endPoint y: 110, distance: 41.4
click at [261, 122] on h6 "Maggic Burger Combo Burger Combo Meal" at bounding box center [270, 129] width 73 height 15
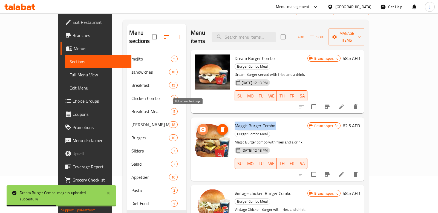
click at [197, 124] on button "upload picture" at bounding box center [202, 129] width 11 height 11
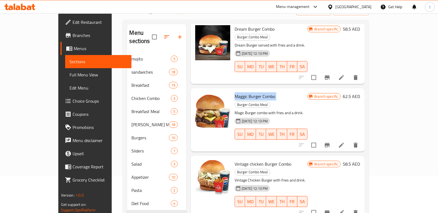
scroll to position [39, 0]
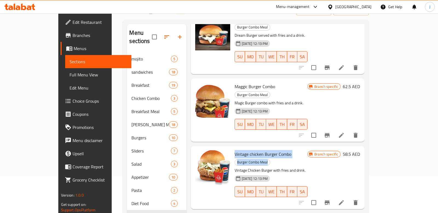
drag, startPoint x: 220, startPoint y: 129, endPoint x: 277, endPoint y: 134, distance: 57.4
click at [277, 148] on div "Vintage chicken Burger Combo Burger Combo Meal Vintage Chicken Burger with frie…" at bounding box center [270, 177] width 77 height 59
click at [273, 150] on span "Vintage chicken Burger Combo" at bounding box center [262, 154] width 57 height 8
drag, startPoint x: 220, startPoint y: 131, endPoint x: 275, endPoint y: 133, distance: 55.6
click at [275, 150] on span "Vintage chicken Burger Combo" at bounding box center [262, 154] width 57 height 8
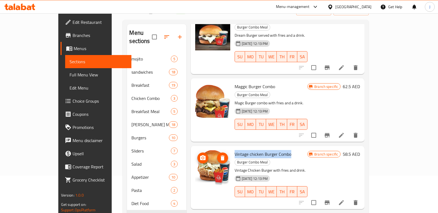
click at [199, 155] on icon "upload picture" at bounding box center [202, 158] width 7 height 7
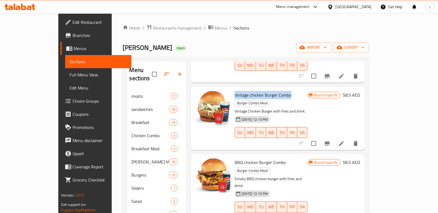
scroll to position [138, 0]
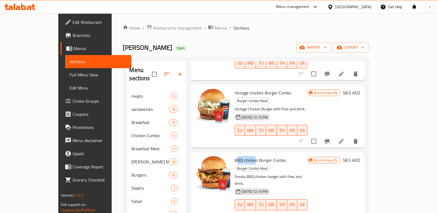
drag, startPoint x: 226, startPoint y: 128, endPoint x: 240, endPoint y: 129, distance: 14.2
click at [240, 156] on span "BBQ chicken Burger Combo" at bounding box center [259, 160] width 51 height 8
drag, startPoint x: 219, startPoint y: 127, endPoint x: 256, endPoint y: 129, distance: 36.7
click at [256, 154] on div "BBQ chicken Burger Combo Burger Combo Meal Smoky BBQ chicken burger with fries …" at bounding box center [270, 187] width 77 height 66
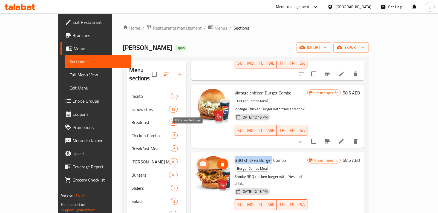
click at [200, 161] on icon "upload picture" at bounding box center [202, 163] width 5 height 5
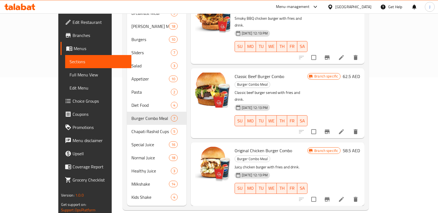
scroll to position [157, 0]
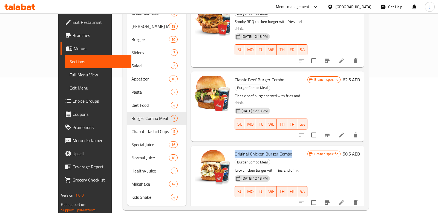
drag, startPoint x: 220, startPoint y: 94, endPoint x: 276, endPoint y: 94, distance: 56.1
click at [276, 150] on h6 "Original Chicken Burger Combo Burger Combo Meal" at bounding box center [270, 157] width 73 height 15
click at [197, 152] on button "upload picture" at bounding box center [202, 157] width 11 height 11
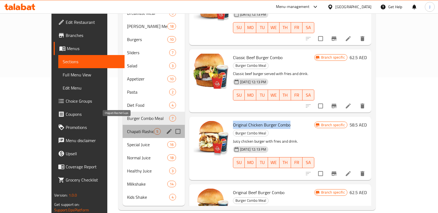
click at [131, 128] on span "Chapati Rashid Cups" at bounding box center [140, 131] width 27 height 7
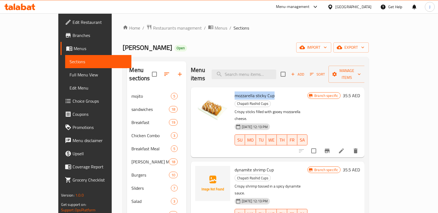
drag, startPoint x: 221, startPoint y: 87, endPoint x: 259, endPoint y: 89, distance: 37.8
click at [259, 91] on span "mozzarella sticky Cup" at bounding box center [254, 95] width 40 height 8
click at [200, 97] on icon "upload picture" at bounding box center [202, 99] width 5 height 5
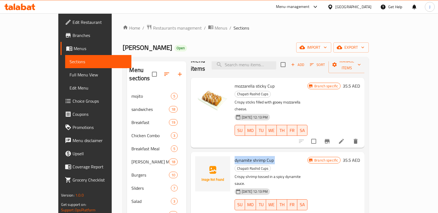
drag, startPoint x: 220, startPoint y: 138, endPoint x: 260, endPoint y: 138, distance: 39.4
click at [260, 156] on h6 "dynamite shrimp Cup Chapati Rashid Cups" at bounding box center [270, 163] width 73 height 15
click at [202, 163] on circle "upload picture" at bounding box center [203, 164] width 2 height 2
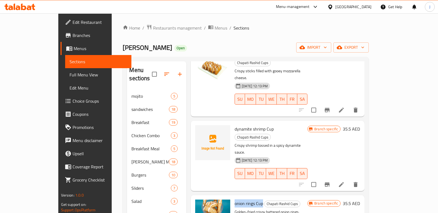
drag, startPoint x: 220, startPoint y: 166, endPoint x: 248, endPoint y: 167, distance: 27.9
click at [248, 199] on h6 "onion rings Cup Chapati Rashid Cups" at bounding box center [270, 203] width 73 height 8
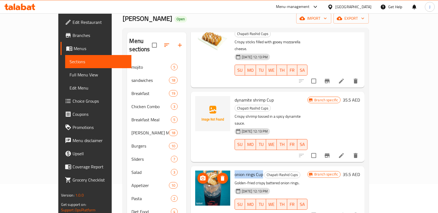
scroll to position [31, 0]
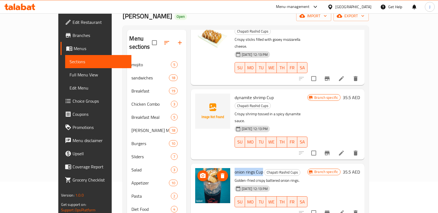
click at [195, 168] on img at bounding box center [212, 185] width 35 height 35
click at [200, 173] on icon "upload picture" at bounding box center [202, 175] width 5 height 5
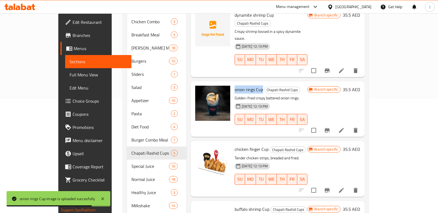
scroll to position [135, 0]
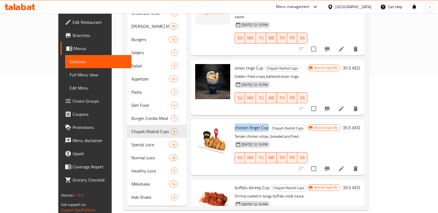
drag, startPoint x: 220, startPoint y: 91, endPoint x: 252, endPoint y: 91, distance: 32.3
click at [252, 123] on span "chicken finger Cup" at bounding box center [251, 127] width 34 height 8
click at [200, 129] on icon "upload picture" at bounding box center [202, 131] width 5 height 5
drag, startPoint x: 221, startPoint y: 151, endPoint x: 254, endPoint y: 153, distance: 32.9
click at [254, 183] on span "buffalo shrimp Cup" at bounding box center [251, 187] width 35 height 8
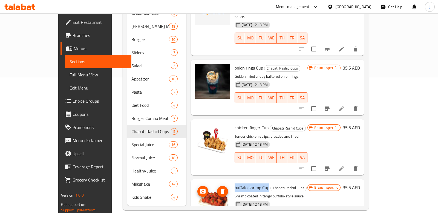
click at [197, 188] on span "upload picture" at bounding box center [202, 191] width 11 height 7
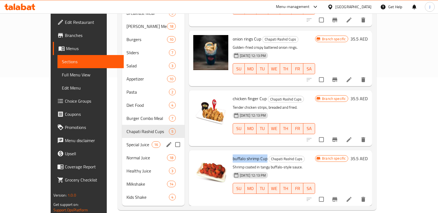
click at [126, 141] on span "Special Juice" at bounding box center [138, 144] width 25 height 7
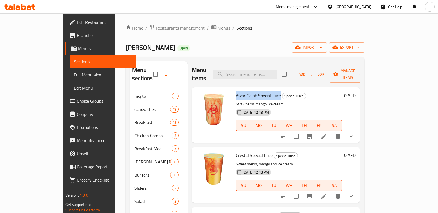
drag, startPoint x: 220, startPoint y: 86, endPoint x: 264, endPoint y: 89, distance: 43.5
click at [264, 91] on span "Awar Galab Special Juice" at bounding box center [257, 95] width 45 height 8
click at [200, 96] on icon "upload picture" at bounding box center [203, 99] width 7 height 7
drag, startPoint x: 220, startPoint y: 147, endPoint x: 256, endPoint y: 150, distance: 35.7
click at [256, 151] on h6 "Crystal Special Juice Special Juice" at bounding box center [288, 155] width 106 height 8
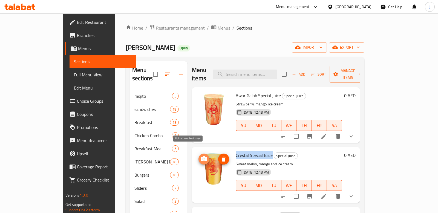
click at [200, 156] on icon "upload picture" at bounding box center [203, 159] width 7 height 7
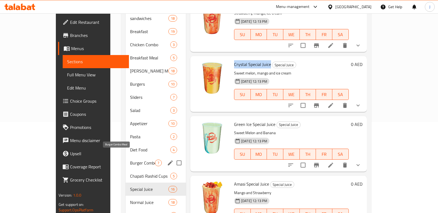
scroll to position [135, 0]
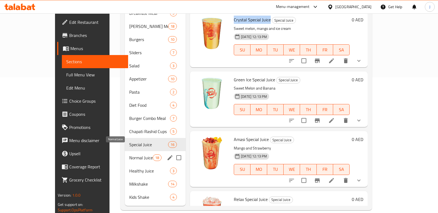
click at [129, 154] on span "Normal Juice" at bounding box center [140, 157] width 23 height 7
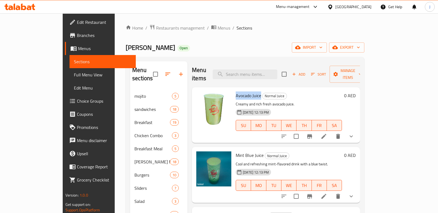
drag, startPoint x: 220, startPoint y: 86, endPoint x: 244, endPoint y: 88, distance: 24.1
click at [244, 91] on span "Avocado Juice" at bounding box center [247, 95] width 25 height 8
click at [201, 97] on icon "upload picture" at bounding box center [203, 99] width 5 height 5
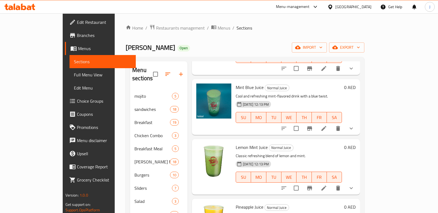
scroll to position [69, 0]
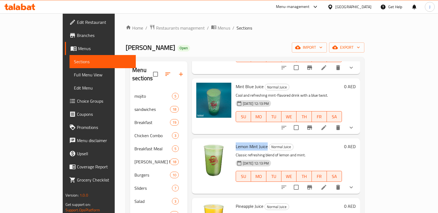
drag, startPoint x: 221, startPoint y: 136, endPoint x: 251, endPoint y: 138, distance: 30.4
click at [251, 142] on span "Lemon Mint Juice" at bounding box center [251, 146] width 32 height 8
click at [196, 142] on img at bounding box center [213, 159] width 35 height 35
click at [200, 147] on icon "upload picture" at bounding box center [203, 150] width 7 height 7
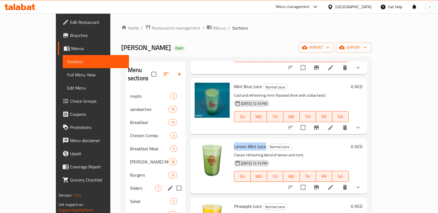
scroll to position [135, 0]
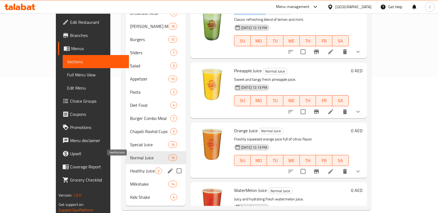
click at [130, 167] on span "Healthy Juice" at bounding box center [142, 170] width 25 height 7
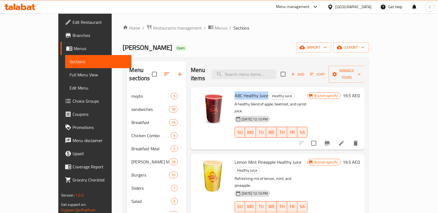
drag, startPoint x: 221, startPoint y: 85, endPoint x: 252, endPoint y: 87, distance: 31.2
click at [252, 92] on h6 "ABC Healthy Juice Healthy Juice" at bounding box center [270, 96] width 73 height 8
click at [200, 97] on icon "upload picture" at bounding box center [202, 99] width 5 height 5
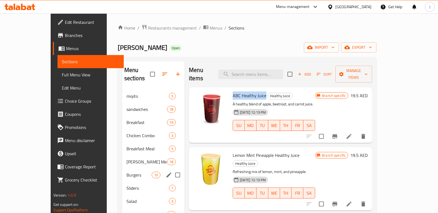
scroll to position [135, 0]
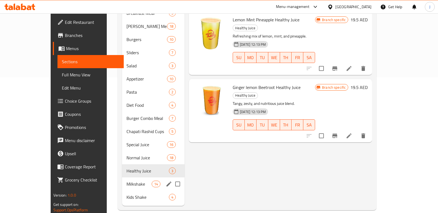
click at [126, 180] on span "Milkshake" at bounding box center [138, 183] width 25 height 7
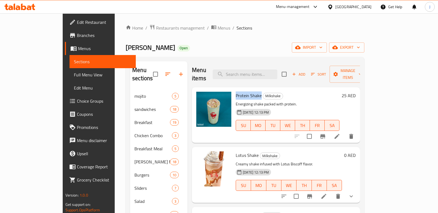
drag, startPoint x: 223, startPoint y: 87, endPoint x: 244, endPoint y: 88, distance: 21.9
click at [244, 91] on span "Protein Shake" at bounding box center [248, 95] width 26 height 8
click at [204, 99] on icon "upload picture" at bounding box center [204, 99] width 0 height 0
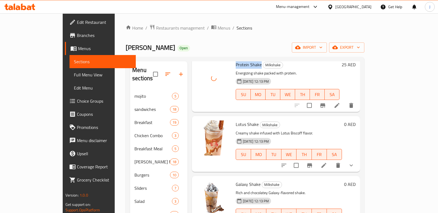
scroll to position [36, 0]
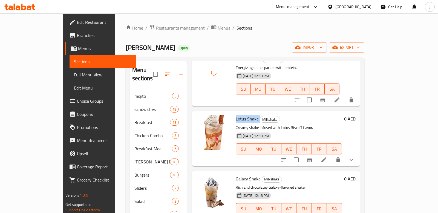
drag, startPoint x: 220, startPoint y: 112, endPoint x: 243, endPoint y: 113, distance: 23.6
click at [244, 115] on h6 "Lotus Shake Milkshake" at bounding box center [288, 119] width 106 height 8
click at [203, 122] on circle "upload picture" at bounding box center [204, 123] width 2 height 2
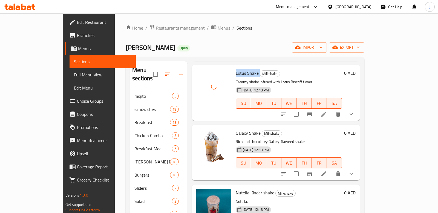
scroll to position [89, 0]
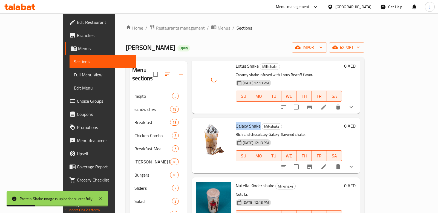
drag, startPoint x: 220, startPoint y: 117, endPoint x: 244, endPoint y: 118, distance: 24.1
click at [244, 122] on h6 "Galaxy Shake Milkshake" at bounding box center [288, 126] width 106 height 8
click at [200, 126] on icon "upload picture" at bounding box center [203, 129] width 7 height 7
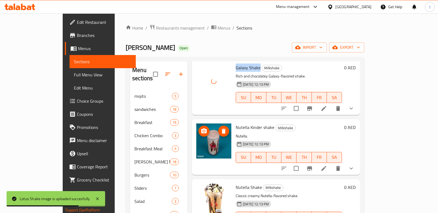
scroll to position [156, 0]
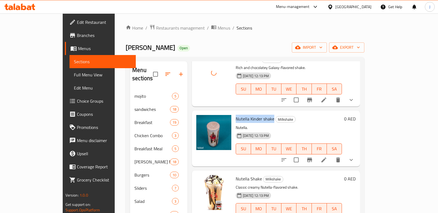
drag, startPoint x: 220, startPoint y: 110, endPoint x: 258, endPoint y: 112, distance: 37.5
click at [258, 115] on h6 "Nutella Kinder shake Milkshake" at bounding box center [288, 119] width 106 height 8
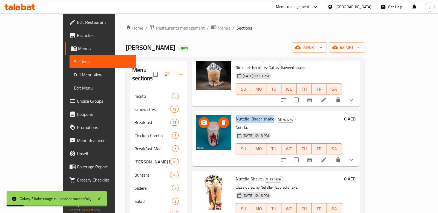
click at [201, 120] on icon "upload picture" at bounding box center [203, 122] width 5 height 5
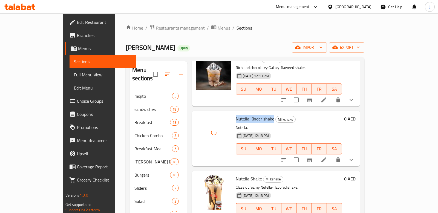
scroll to position [190, 0]
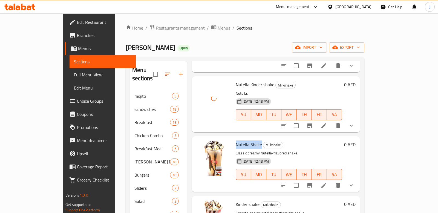
drag, startPoint x: 220, startPoint y: 135, endPoint x: 244, endPoint y: 137, distance: 24.1
click at [244, 140] on span "Nutella Shake" at bounding box center [248, 144] width 26 height 8
click at [201, 145] on icon "upload picture" at bounding box center [203, 147] width 5 height 5
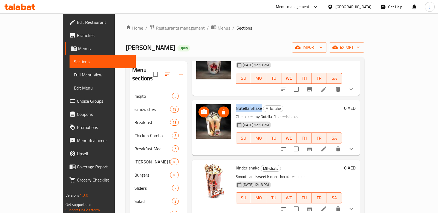
scroll to position [254, 0]
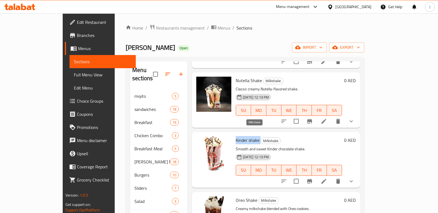
drag, startPoint x: 220, startPoint y: 132, endPoint x: 244, endPoint y: 132, distance: 24.6
click at [244, 136] on h6 "Kinder shake Milkshake" at bounding box center [288, 140] width 106 height 8
click at [200, 141] on icon "upload picture" at bounding box center [203, 144] width 7 height 7
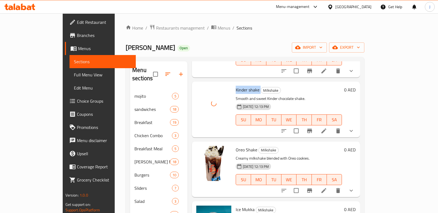
scroll to position [308, 0]
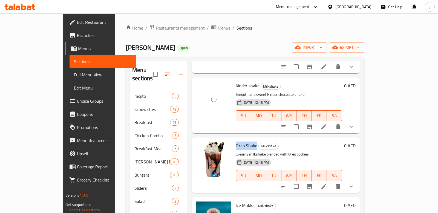
drag, startPoint x: 220, startPoint y: 136, endPoint x: 241, endPoint y: 138, distance: 20.8
click at [241, 142] on h6 "Oreo Shake Milkshake" at bounding box center [288, 146] width 106 height 8
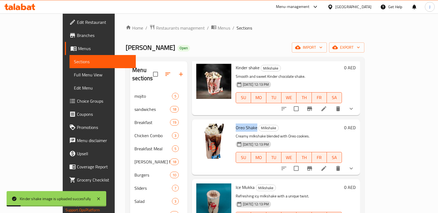
scroll to position [331, 0]
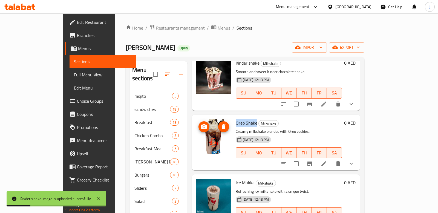
click at [203, 126] on circle "upload picture" at bounding box center [204, 127] width 2 height 2
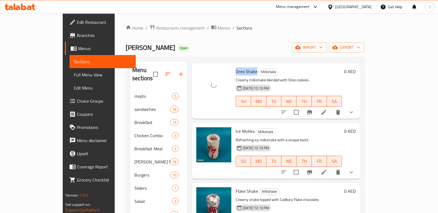
scroll to position [391, 0]
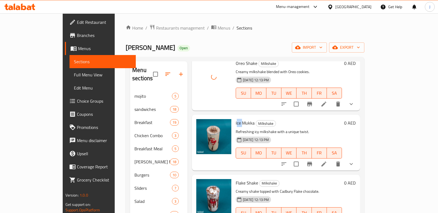
drag, startPoint x: 221, startPoint y: 113, endPoint x: 226, endPoint y: 113, distance: 4.9
click at [235, 119] on span "Ice Mukka" at bounding box center [244, 123] width 19 height 8
drag, startPoint x: 220, startPoint y: 113, endPoint x: 238, endPoint y: 114, distance: 17.5
click at [238, 119] on span "Ice Mukka" at bounding box center [244, 123] width 19 height 8
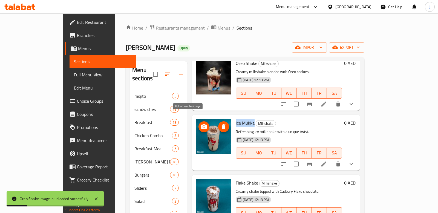
click at [200, 123] on icon "upload picture" at bounding box center [203, 126] width 7 height 7
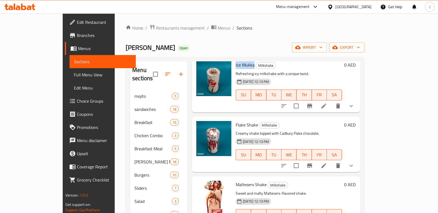
scroll to position [454, 0]
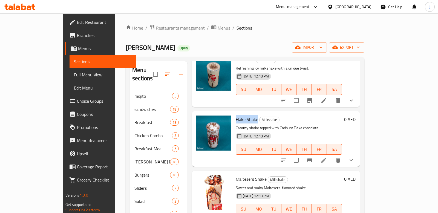
drag, startPoint x: 220, startPoint y: 111, endPoint x: 242, endPoint y: 112, distance: 21.9
click at [242, 115] on h6 "Flake Shake Milkshake" at bounding box center [288, 119] width 106 height 8
click at [200, 120] on icon "upload picture" at bounding box center [203, 123] width 7 height 7
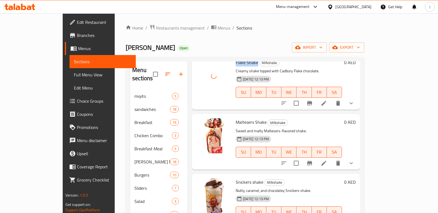
scroll to position [511, 0]
drag, startPoint x: 220, startPoint y: 113, endPoint x: 251, endPoint y: 114, distance: 30.9
click at [251, 118] on h6 "Maltesers Shake Milkshake" at bounding box center [288, 122] width 106 height 8
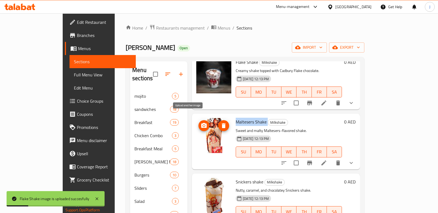
click at [201, 123] on icon "upload picture" at bounding box center [203, 125] width 5 height 5
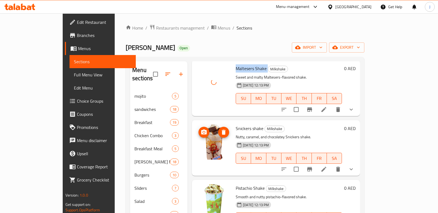
scroll to position [578, 0]
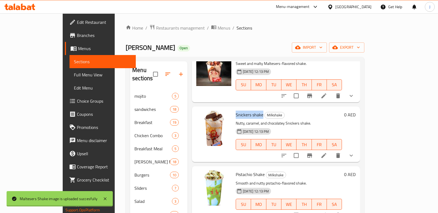
drag, startPoint x: 222, startPoint y: 107, endPoint x: 247, endPoint y: 108, distance: 25.2
click at [247, 111] on h6 "Snickers shake Milkshake" at bounding box center [288, 115] width 106 height 8
click at [203, 117] on circle "upload picture" at bounding box center [204, 118] width 2 height 2
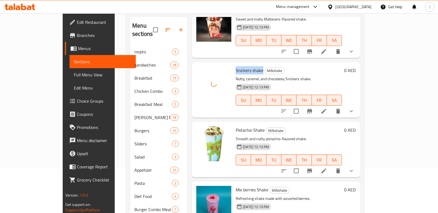
scroll to position [99, 0]
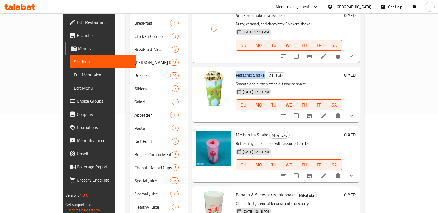
drag, startPoint x: 221, startPoint y: 65, endPoint x: 248, endPoint y: 68, distance: 27.8
click at [248, 71] on span "Pistachio Shake" at bounding box center [249, 75] width 29 height 8
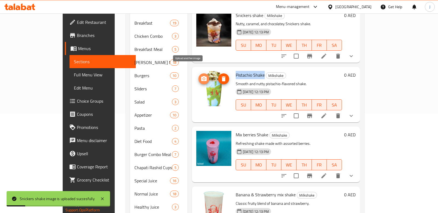
click at [201, 76] on icon "upload picture" at bounding box center [203, 78] width 5 height 5
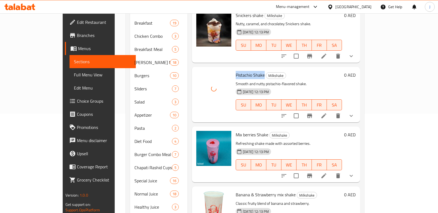
scroll to position [135, 0]
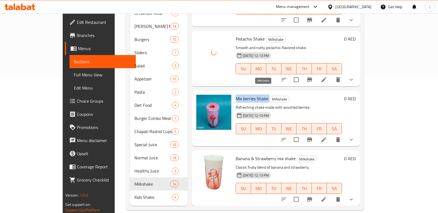
drag, startPoint x: 220, startPoint y: 90, endPoint x: 253, endPoint y: 90, distance: 32.8
click at [253, 95] on h6 "Mix berries Shake Milkshake" at bounding box center [288, 99] width 106 height 8
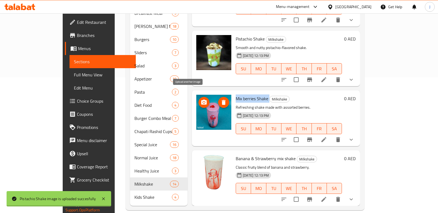
click at [201, 100] on icon "upload picture" at bounding box center [203, 102] width 5 height 5
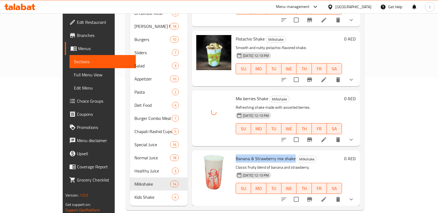
drag, startPoint x: 221, startPoint y: 149, endPoint x: 278, endPoint y: 152, distance: 57.5
click at [278, 154] on span "Banana & Strawberry mix shake" at bounding box center [265, 158] width 60 height 8
click at [201, 159] on icon "upload picture" at bounding box center [203, 161] width 5 height 5
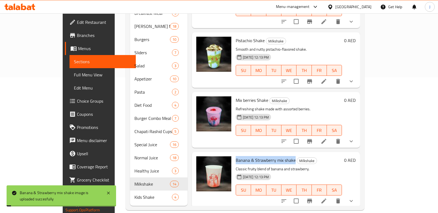
scroll to position [578, 0]
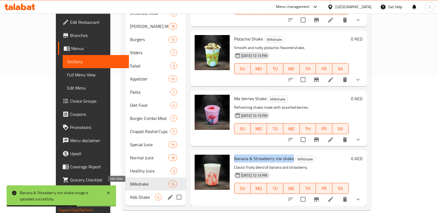
click at [130, 194] on span "Kids Shake" at bounding box center [142, 197] width 25 height 7
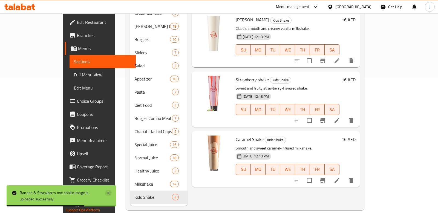
click at [108, 193] on icon at bounding box center [108, 192] width 3 height 3
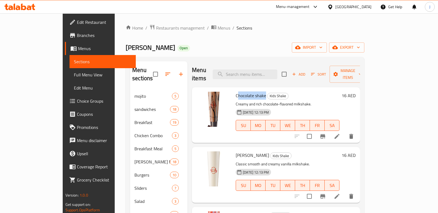
drag, startPoint x: 221, startPoint y: 86, endPoint x: 250, endPoint y: 88, distance: 29.1
click at [250, 92] on h6 "Chocolate shake Kids Shake" at bounding box center [287, 96] width 104 height 8
drag, startPoint x: 220, startPoint y: 87, endPoint x: 249, endPoint y: 88, distance: 28.7
click at [249, 91] on span "Chocolate shake" at bounding box center [250, 95] width 30 height 8
click at [201, 97] on icon "upload picture" at bounding box center [203, 99] width 5 height 5
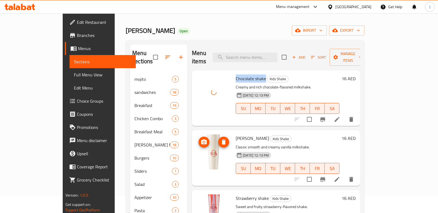
scroll to position [18, 0]
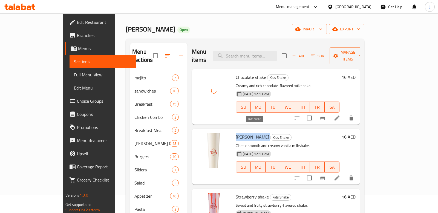
drag, startPoint x: 220, startPoint y: 129, endPoint x: 247, endPoint y: 130, distance: 26.3
click at [247, 133] on h6 "Vanila Shake Kids Shake" at bounding box center [287, 137] width 104 height 8
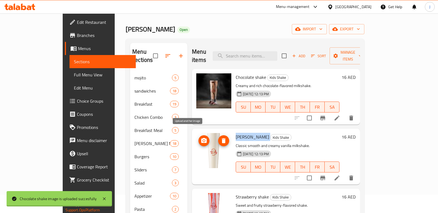
click at [203, 140] on circle "upload picture" at bounding box center [204, 141] width 2 height 2
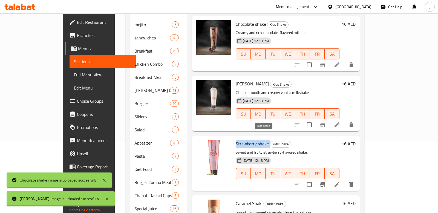
drag, startPoint x: 220, startPoint y: 134, endPoint x: 253, endPoint y: 135, distance: 32.8
click at [253, 140] on h6 "Strawberry shake Kids Shake" at bounding box center [287, 144] width 104 height 8
click at [200, 144] on icon "upload picture" at bounding box center [203, 147] width 7 height 7
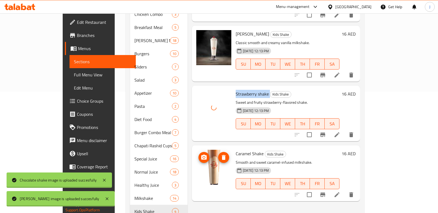
scroll to position [124, 0]
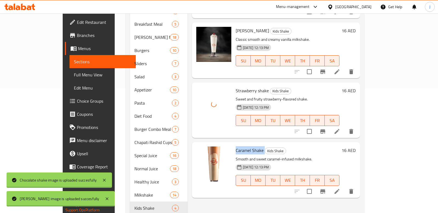
drag, startPoint x: 220, startPoint y: 142, endPoint x: 248, endPoint y: 142, distance: 27.9
click at [248, 146] on h6 "Caramel Shake Kids Shake" at bounding box center [287, 150] width 104 height 8
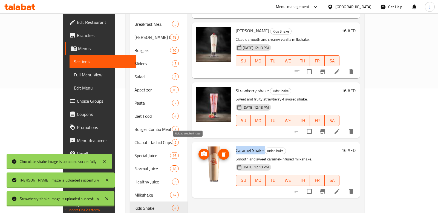
click at [200, 151] on icon "upload picture" at bounding box center [203, 154] width 7 height 7
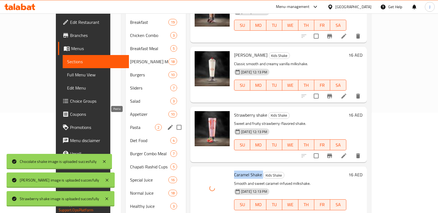
scroll to position [0, 0]
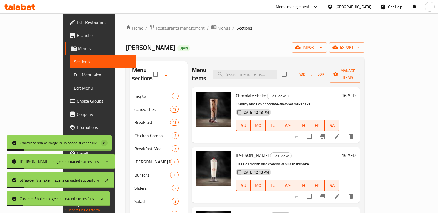
click at [104, 145] on icon at bounding box center [104, 142] width 7 height 7
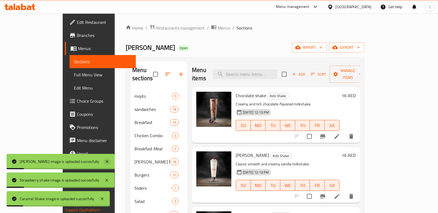
click at [106, 160] on icon at bounding box center [107, 161] width 3 height 3
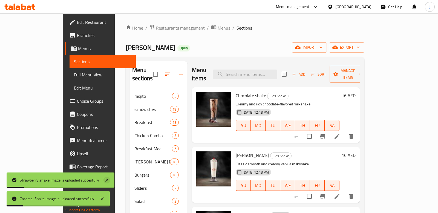
click at [107, 179] on icon at bounding box center [106, 180] width 3 height 3
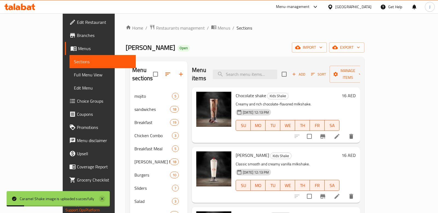
click at [103, 200] on icon at bounding box center [102, 198] width 7 height 7
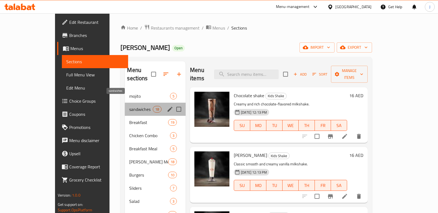
click at [130, 106] on span "sandwiches" at bounding box center [140, 109] width 23 height 7
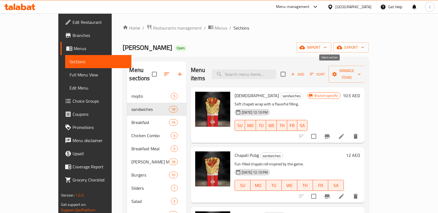
click at [289, 72] on input "checkbox" at bounding box center [282, 73] width 11 height 11
checkbox input "true"
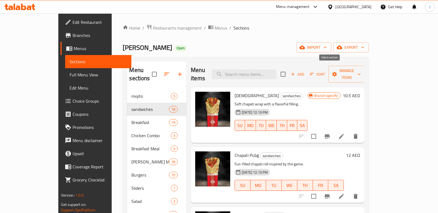
checkbox input "true"
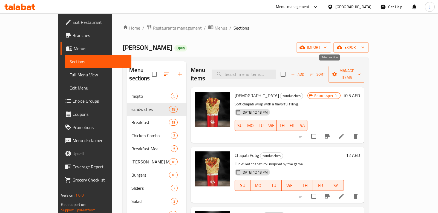
checkbox input "true"
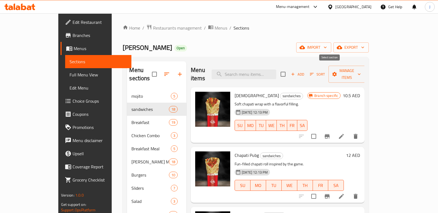
checkbox input "true"
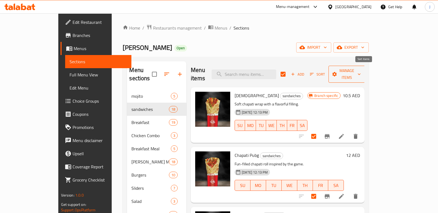
click at [360, 67] on span "Manage items" at bounding box center [347, 74] width 28 height 14
click at [396, 120] on span "Bulk update" at bounding box center [400, 120] width 22 height 7
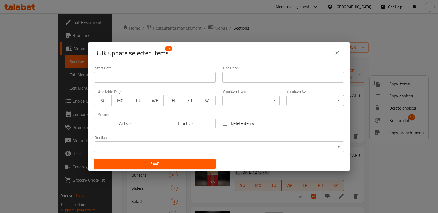
scroll to position [1, 0]
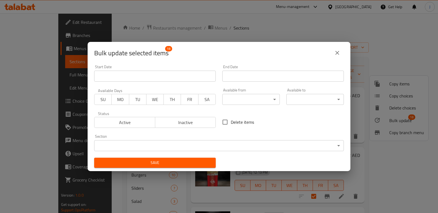
click at [340, 53] on icon "close" at bounding box center [337, 52] width 7 height 7
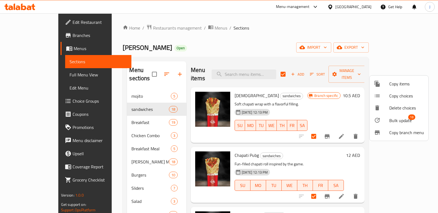
click at [402, 96] on span "Copy choices" at bounding box center [406, 95] width 35 height 7
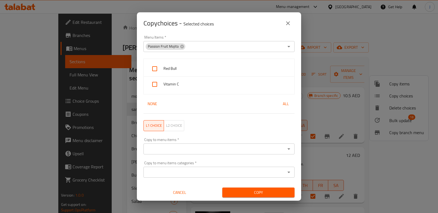
scroll to position [0, 0]
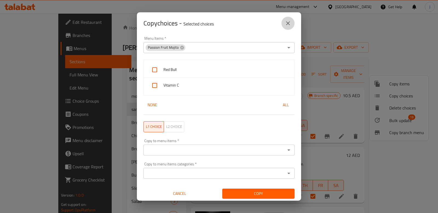
click at [287, 24] on icon "close" at bounding box center [287, 23] width 7 height 7
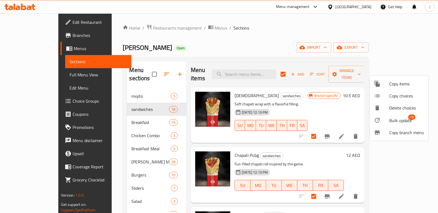
click at [344, 71] on div at bounding box center [219, 106] width 438 height 213
click at [305, 71] on span "Add" at bounding box center [297, 74] width 15 height 6
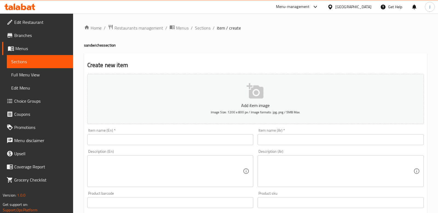
click at [31, 65] on link "Sections" at bounding box center [40, 61] width 66 height 13
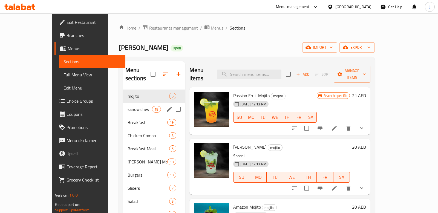
click at [123, 106] on div "sandwiches 18" at bounding box center [154, 109] width 62 height 13
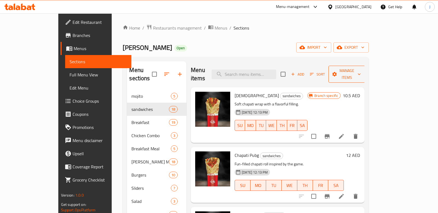
click at [362, 71] on icon "button" at bounding box center [358, 73] width 5 height 5
click at [312, 44] on div at bounding box center [219, 106] width 438 height 213
click at [289, 71] on input "checkbox" at bounding box center [282, 73] width 11 height 11
checkbox input "true"
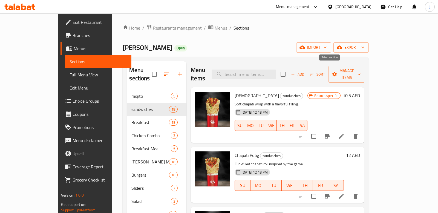
checkbox input "true"
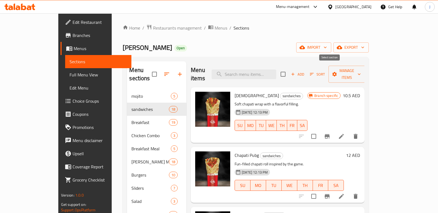
checkbox input "true"
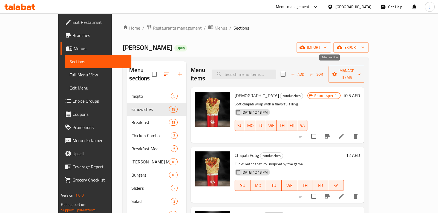
checkbox input "true"
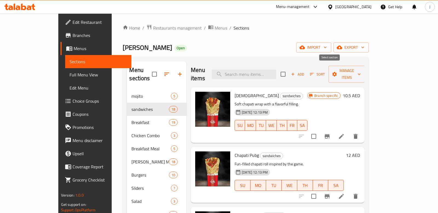
checkbox input "true"
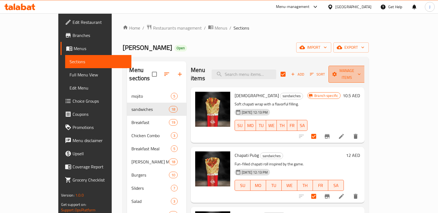
click at [360, 69] on span "Manage items" at bounding box center [347, 74] width 28 height 14
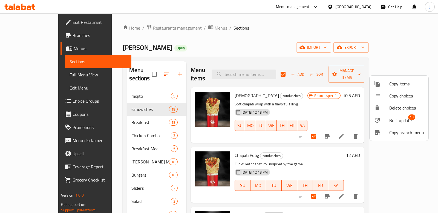
click at [397, 123] on span "Bulk update" at bounding box center [400, 120] width 22 height 7
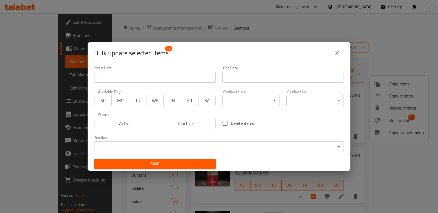
scroll to position [1, 0]
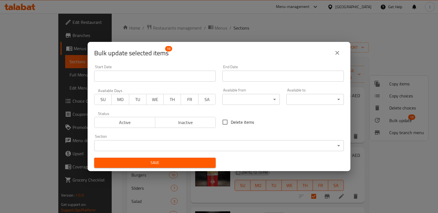
click at [339, 51] on icon "close" at bounding box center [337, 52] width 7 height 7
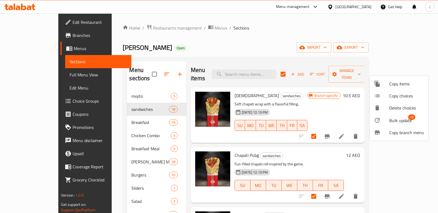
click at [323, 41] on div at bounding box center [219, 106] width 438 height 213
click at [360, 74] on icon "button" at bounding box center [358, 75] width 3 height 2
click at [308, 56] on div at bounding box center [219, 106] width 438 height 213
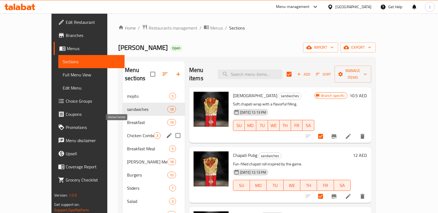
click at [127, 132] on span "Chicken Combo" at bounding box center [140, 135] width 27 height 7
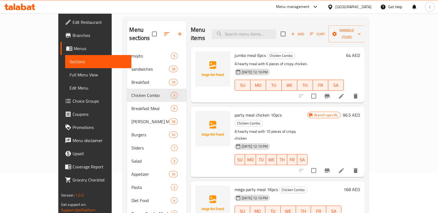
scroll to position [41, 0]
click at [199, 55] on icon "upload picture" at bounding box center [202, 58] width 7 height 7
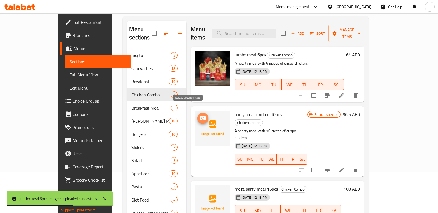
click at [200, 115] on icon "upload picture" at bounding box center [202, 117] width 5 height 5
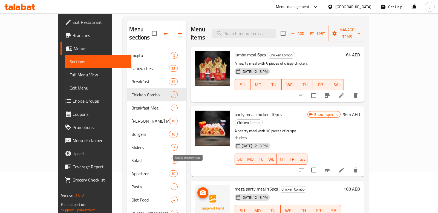
click at [199, 189] on icon "upload picture" at bounding box center [202, 192] width 7 height 7
drag, startPoint x: 220, startPoint y: 166, endPoint x: 264, endPoint y: 168, distance: 43.5
click at [264, 185] on h6 "mega party meal 16pcs Chicken Combo" at bounding box center [287, 189] width 107 height 8
click at [199, 189] on icon "upload picture" at bounding box center [202, 192] width 7 height 7
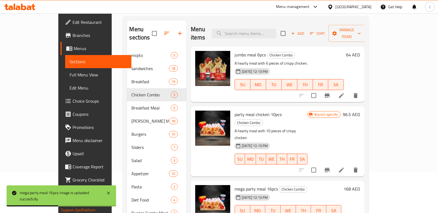
click at [186, 156] on div "Menu items Add Sort Manage items jumbo meal 6pcs Chicken Combo A hearty meal wi…" at bounding box center [275, 161] width 178 height 280
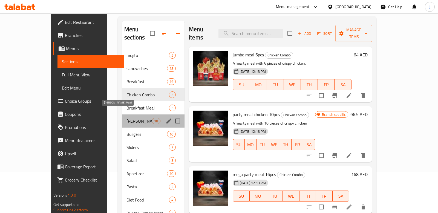
click at [126, 118] on span "[PERSON_NAME] Meal" at bounding box center [138, 121] width 25 height 7
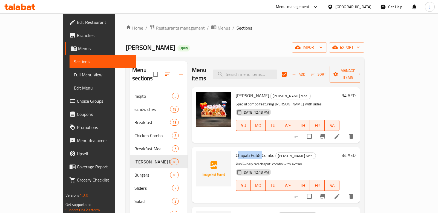
drag, startPoint x: 221, startPoint y: 146, endPoint x: 247, endPoint y: 150, distance: 25.7
click at [247, 151] on span "Chapati PubG Combo" at bounding box center [254, 155] width 39 height 8
click at [236, 151] on span "Chapati PubG Combo" at bounding box center [254, 155] width 39 height 8
drag, startPoint x: 220, startPoint y: 146, endPoint x: 258, endPoint y: 146, distance: 38.0
click at [258, 151] on h6 "Chapati PubG Combo [PERSON_NAME]" at bounding box center [287, 155] width 104 height 8
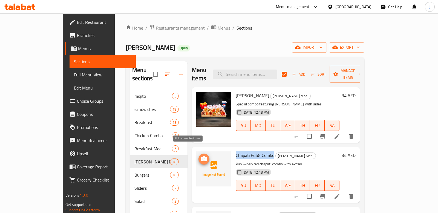
click at [200, 156] on icon "upload picture" at bounding box center [203, 159] width 7 height 7
click at [246, 151] on span "Chapati PubG Combo" at bounding box center [254, 155] width 39 height 8
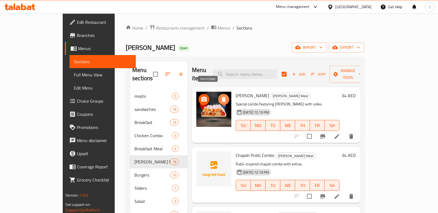
click at [220, 96] on icon "delete image" at bounding box center [223, 99] width 7 height 7
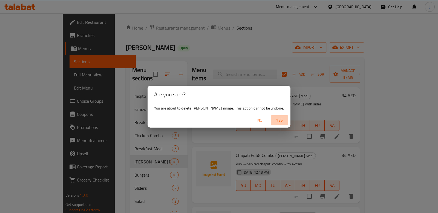
click at [284, 118] on span "Yes" at bounding box center [279, 120] width 13 height 7
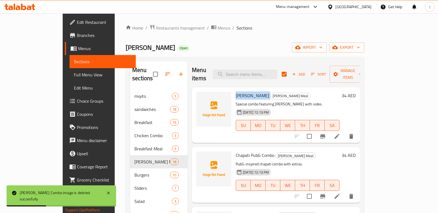
drag, startPoint x: 220, startPoint y: 87, endPoint x: 262, endPoint y: 91, distance: 42.3
click at [262, 92] on h6 "Chapati [PERSON_NAME] Combo [PERSON_NAME] Combo Meal" at bounding box center [287, 96] width 104 height 8
click at [200, 96] on icon "upload picture" at bounding box center [203, 99] width 7 height 7
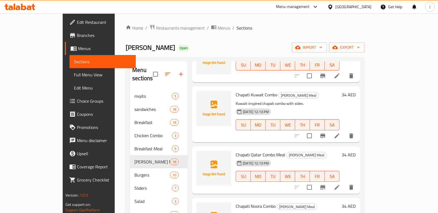
scroll to position [768, 0]
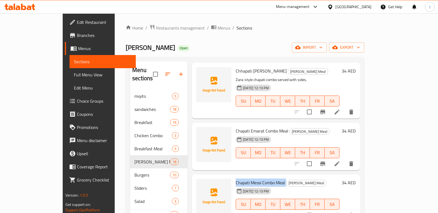
drag, startPoint x: 220, startPoint y: 174, endPoint x: 271, endPoint y: 175, distance: 50.6
click at [271, 179] on h6 "Chapati Messi Combo Meal [PERSON_NAME]" at bounding box center [287, 183] width 104 height 8
click at [200, 183] on icon "upload picture" at bounding box center [203, 186] width 7 height 7
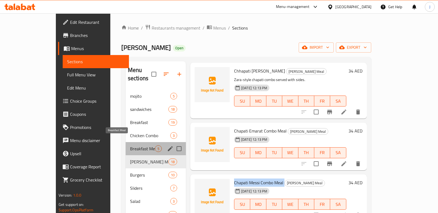
click at [130, 145] on span "Breakfast Meal" at bounding box center [142, 148] width 25 height 7
checkbox input "false"
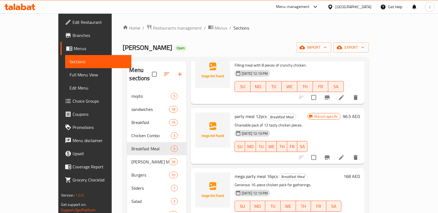
scroll to position [41, 0]
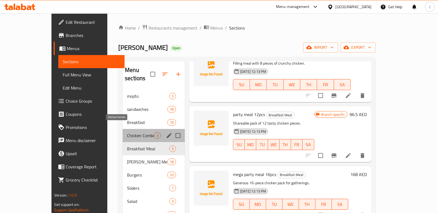
click at [127, 132] on span "Chicken Combo" at bounding box center [140, 135] width 27 height 7
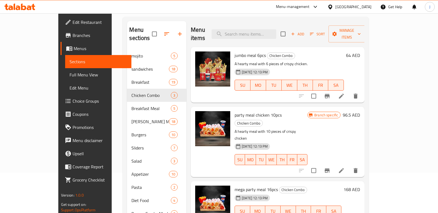
scroll to position [40, 0]
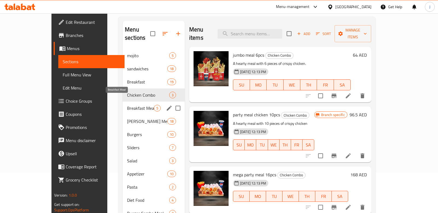
click at [127, 105] on span "Breakfast Meal" at bounding box center [140, 108] width 27 height 7
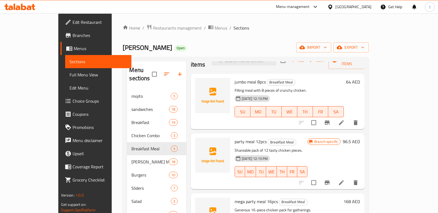
scroll to position [41, 0]
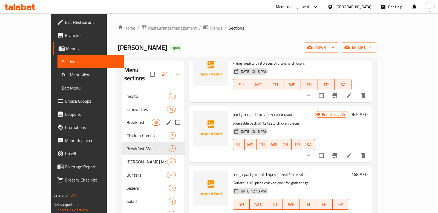
click at [129, 116] on div "Breakfast 19" at bounding box center [153, 122] width 62 height 13
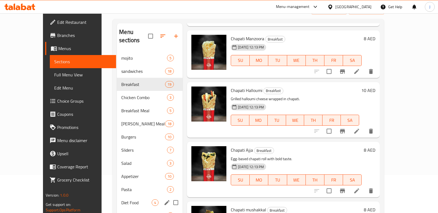
scroll to position [37, 0]
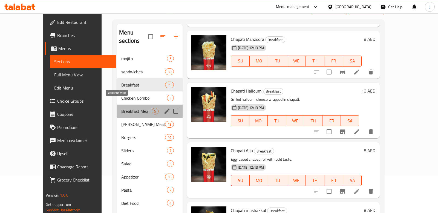
click at [121, 108] on span "Breakfast Meal" at bounding box center [136, 111] width 30 height 7
